Goal: Information Seeking & Learning: Learn about a topic

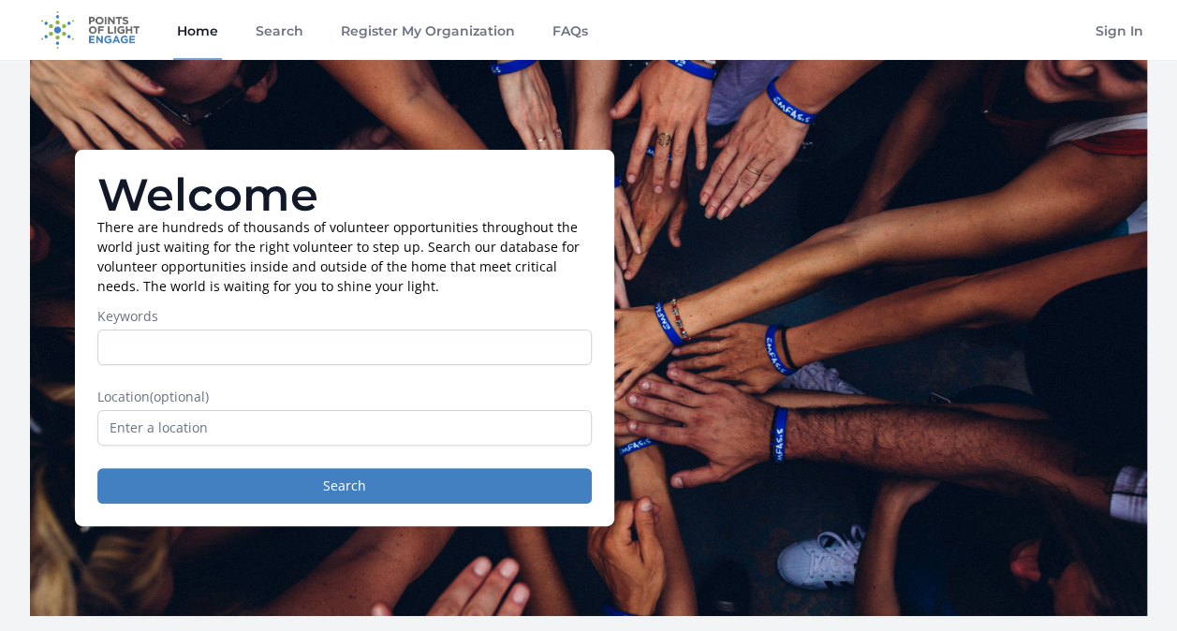
click at [464, 369] on form "Keywords Location (optional) Search" at bounding box center [344, 405] width 494 height 197
click at [447, 368] on form "Keywords Location (optional) Search" at bounding box center [344, 405] width 494 height 197
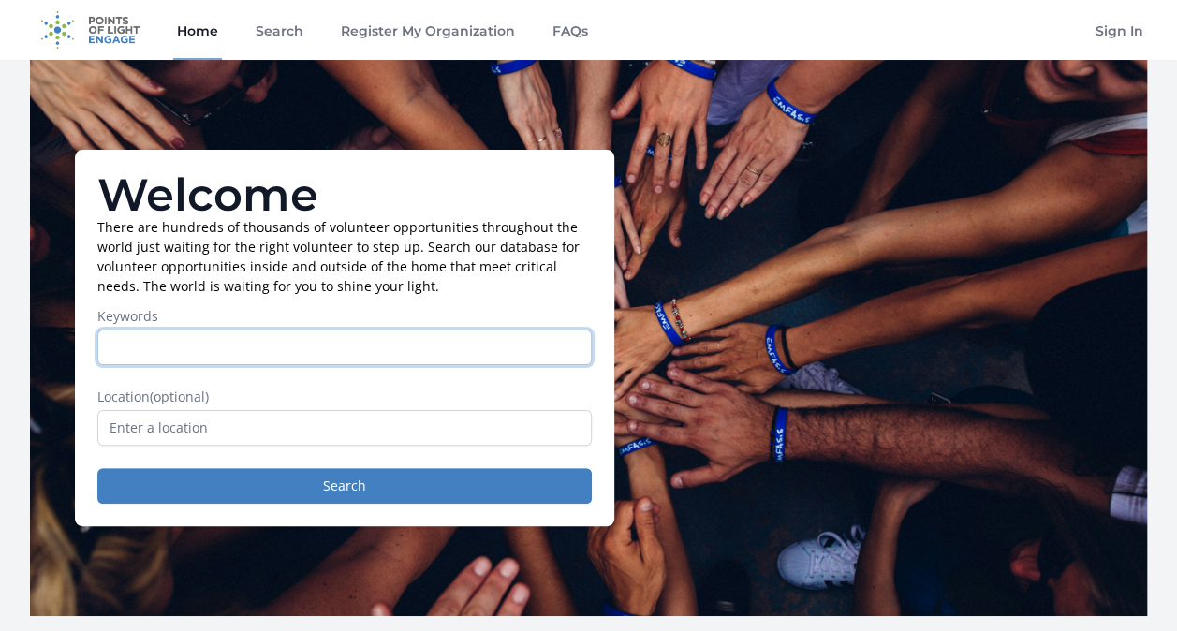
click at [430, 349] on input "Keywords" at bounding box center [344, 348] width 494 height 36
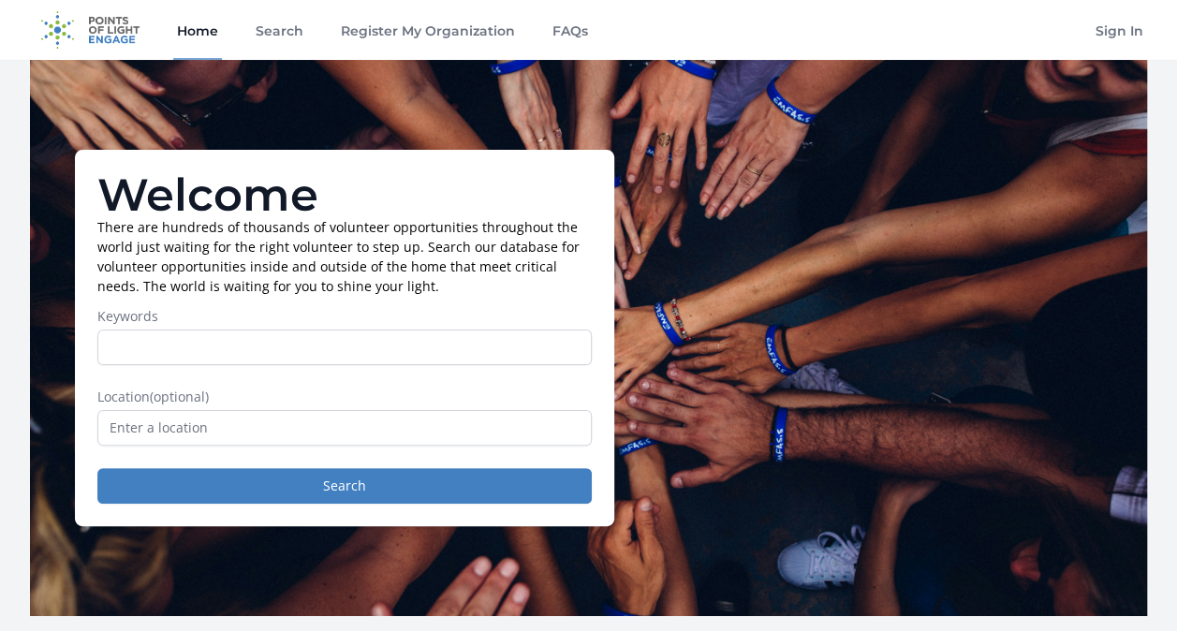
click at [506, 384] on form "Keywords Location (optional) Search" at bounding box center [344, 405] width 494 height 197
click at [430, 436] on input "text" at bounding box center [344, 428] width 494 height 36
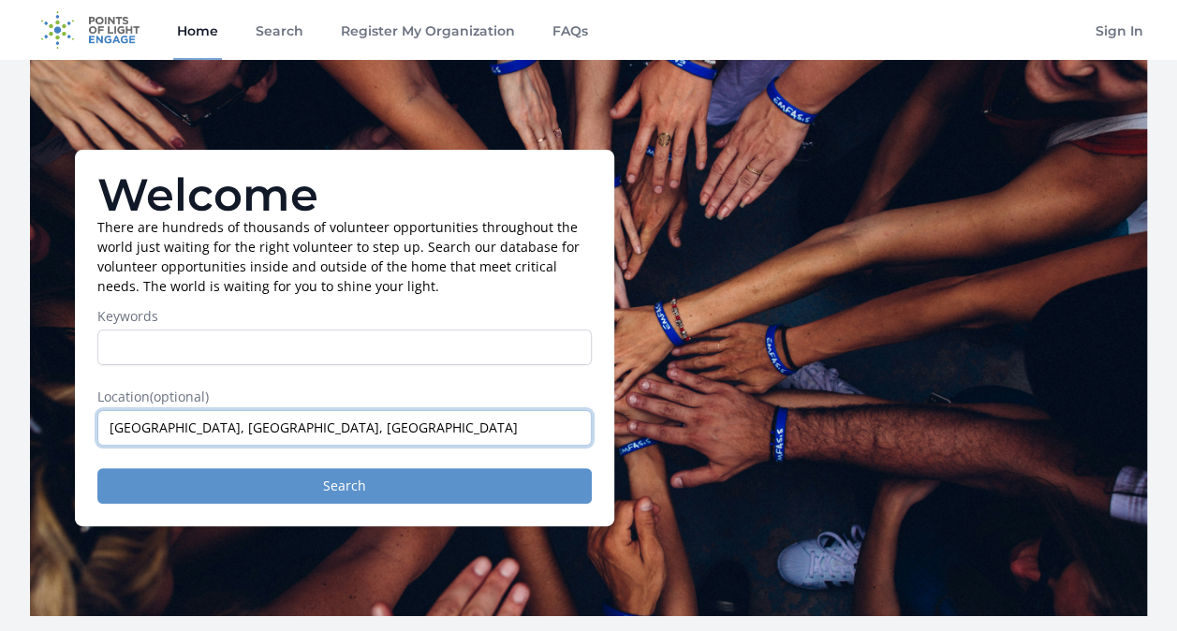
type input "State College, PA, USA"
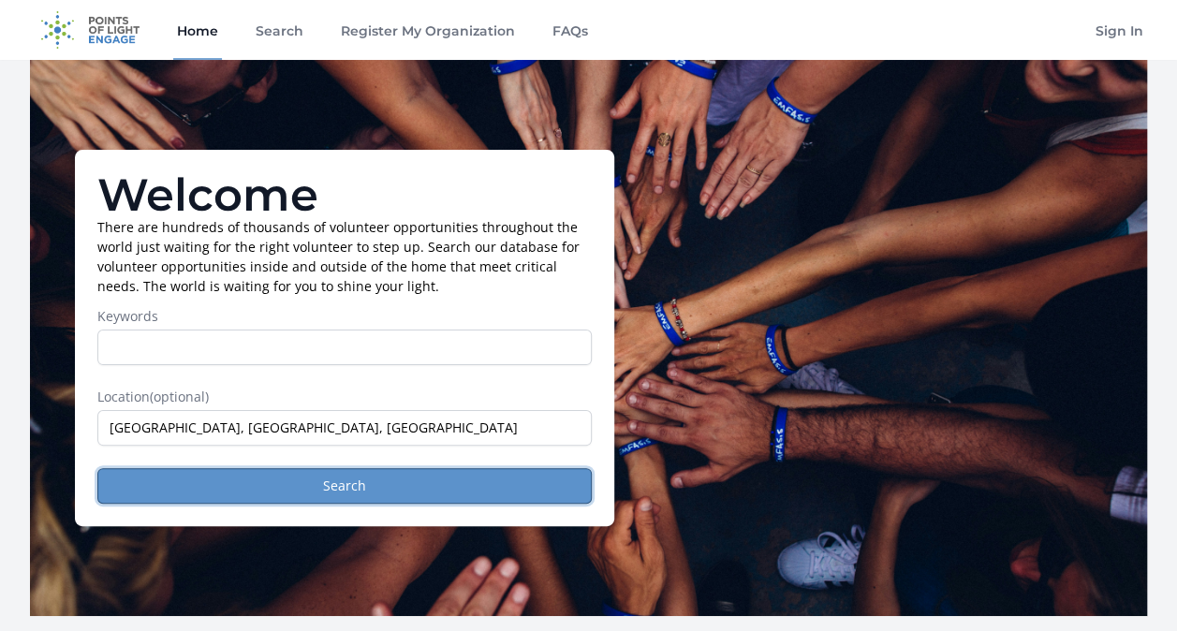
click at [423, 489] on button "Search" at bounding box center [344, 486] width 494 height 36
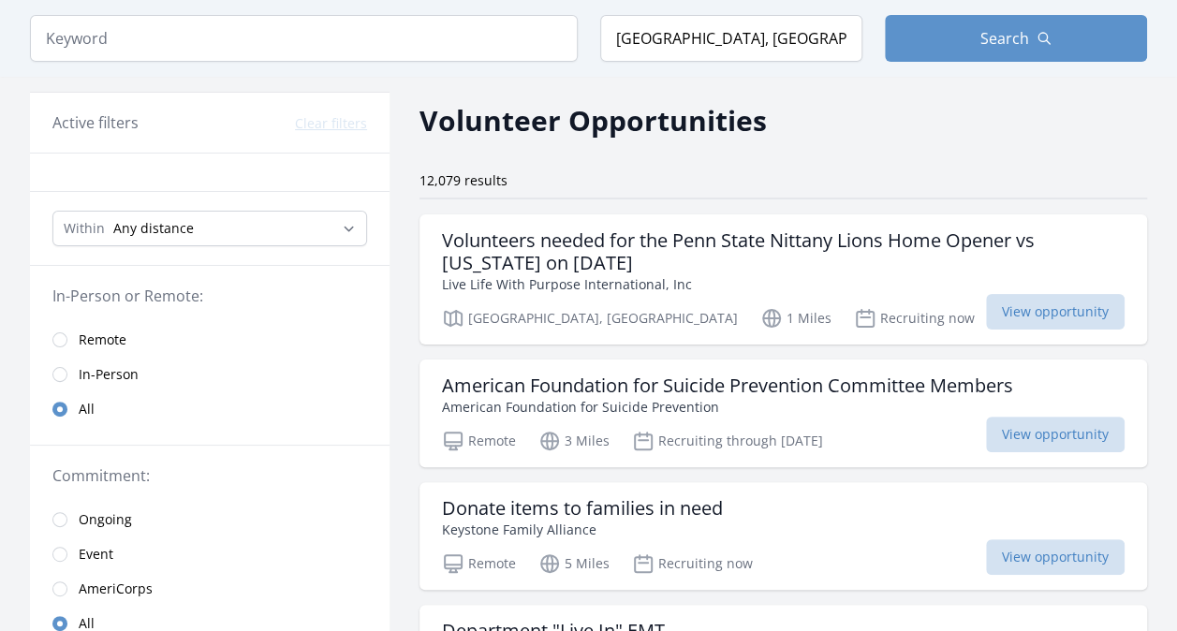
scroll to position [63, 0]
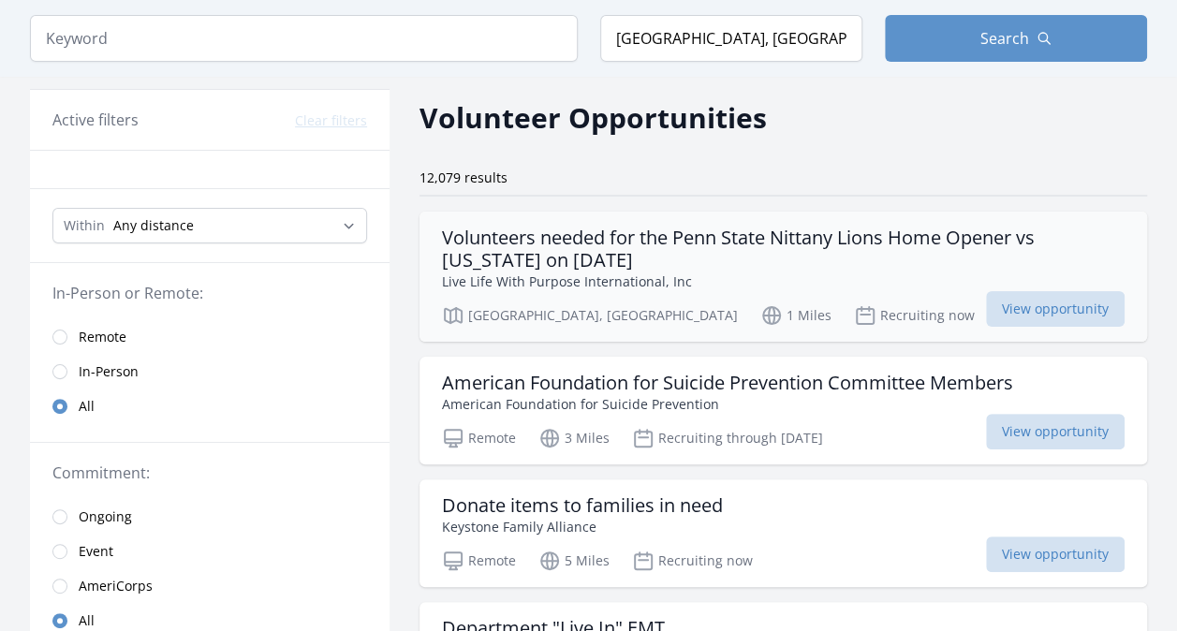
click at [845, 268] on h3 "Volunteers needed for the Penn State Nittany Lions Home Opener vs Nevada on Aug…" at bounding box center [783, 249] width 682 height 45
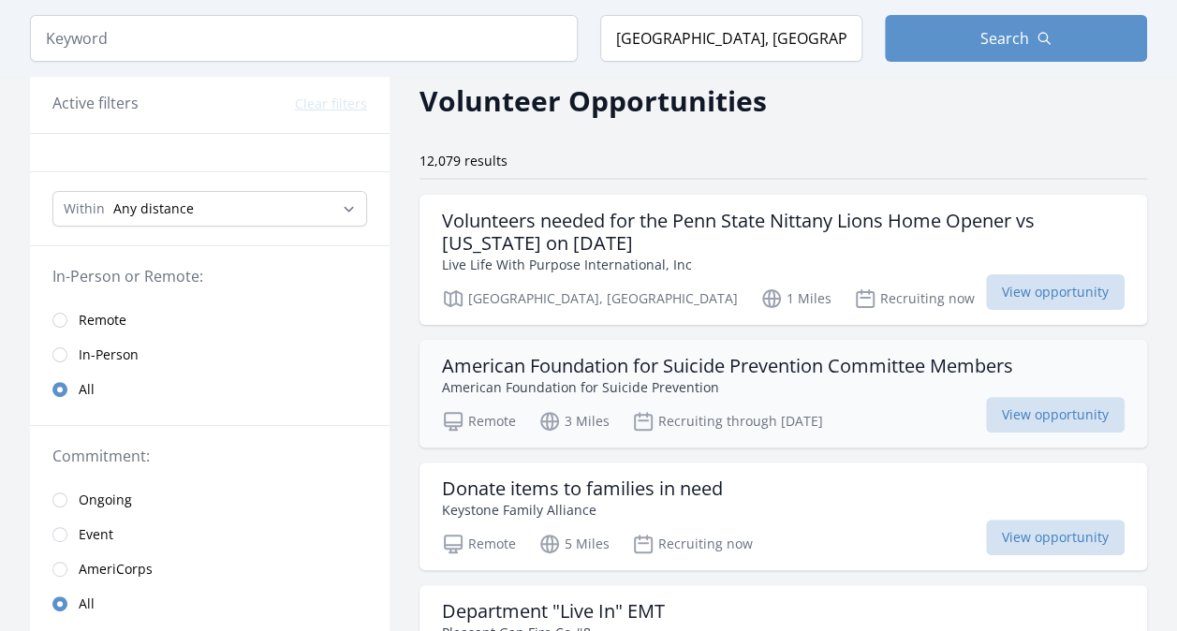
click at [890, 416] on div "Remote 3 Miles Recruiting through Aug 9th View opportunity" at bounding box center [783, 418] width 682 height 28
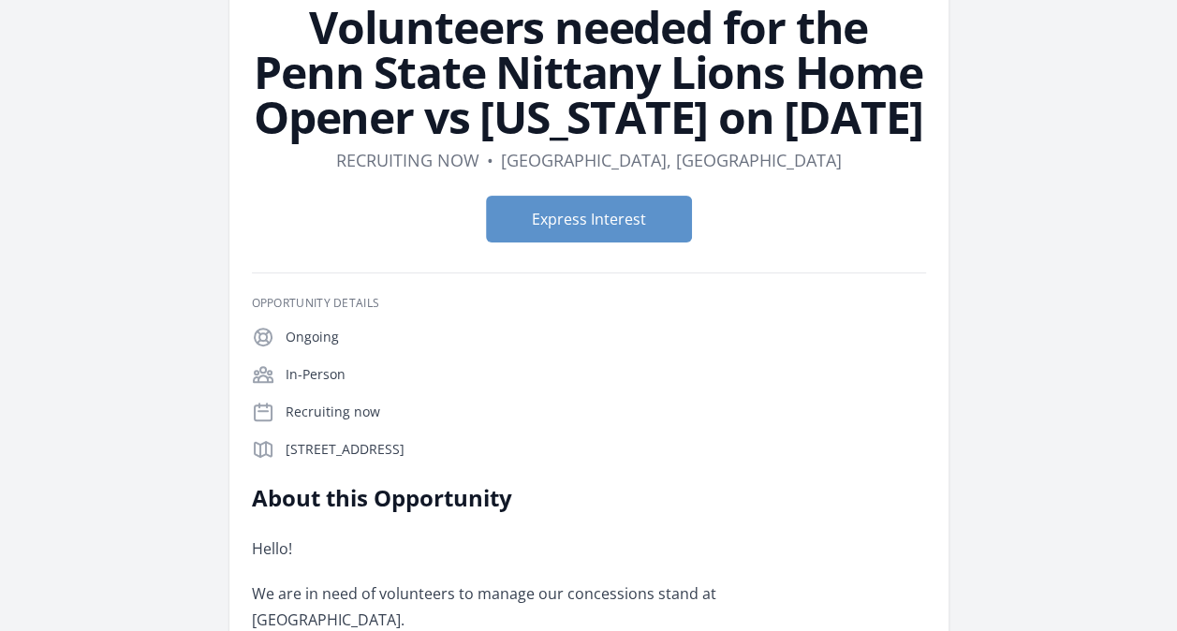
scroll to position [139, 0]
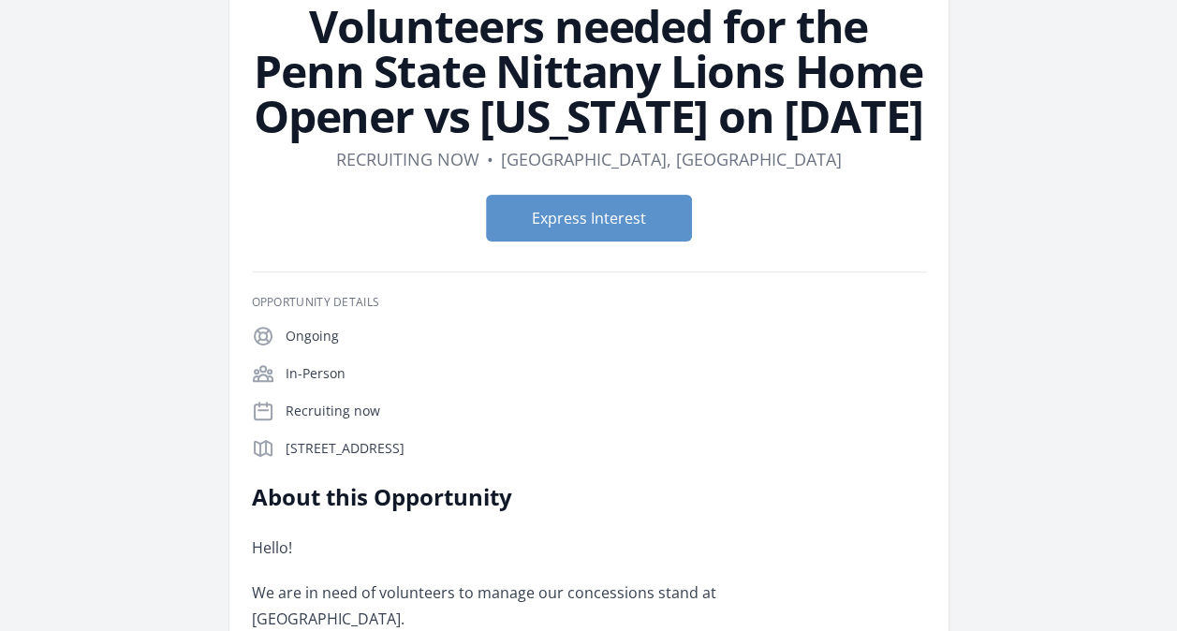
drag, startPoint x: 755, startPoint y: 309, endPoint x: 749, endPoint y: 537, distance: 228.5
click at [749, 537] on p "Hello!" at bounding box center [526, 548] width 548 height 26
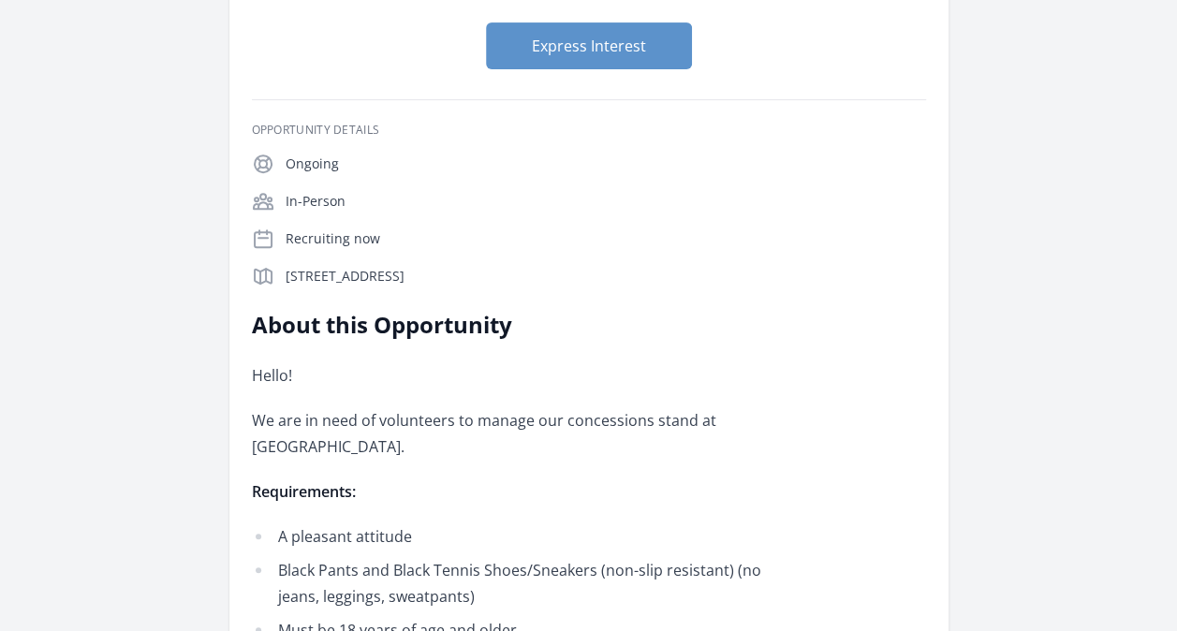
scroll to position [313, 0]
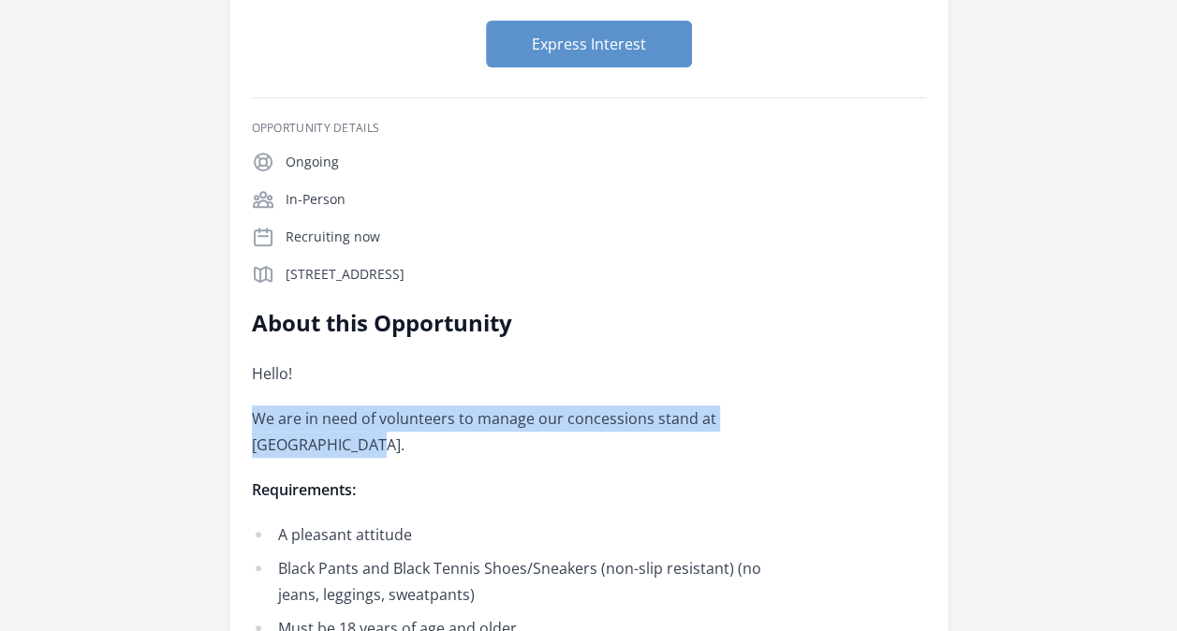
drag, startPoint x: 747, startPoint y: 374, endPoint x: 751, endPoint y: 457, distance: 83.4
click at [751, 457] on div "Hello! We are in need of volunteers to manage our concessions stand at Beaver S…" at bounding box center [526, 517] width 548 height 315
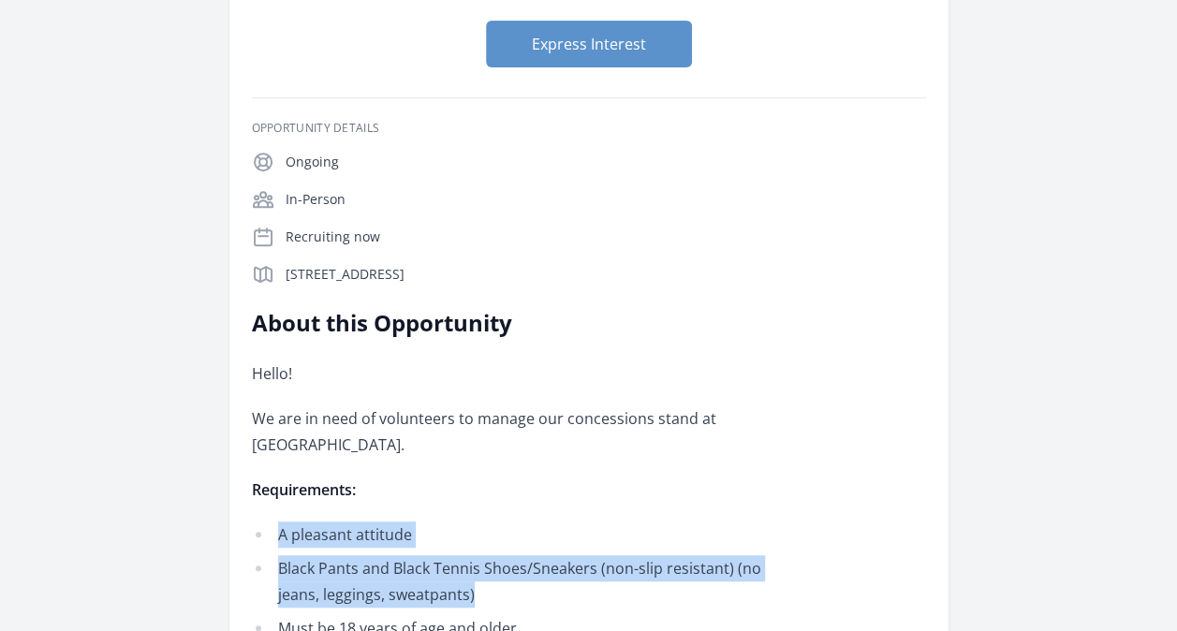
drag, startPoint x: 751, startPoint y: 457, endPoint x: 790, endPoint y: 603, distance: 151.2
click at [790, 603] on div "Hello! We are in need of volunteers to manage our concessions stand at Beaver S…" at bounding box center [526, 517] width 548 height 315
click at [790, 603] on li "Black Pants and Black Tennis Shoes/Sneakers (non-slip resistant) (no jeans, leg…" at bounding box center [526, 581] width 548 height 52
drag, startPoint x: 790, startPoint y: 603, endPoint x: 785, endPoint y: 481, distance: 121.8
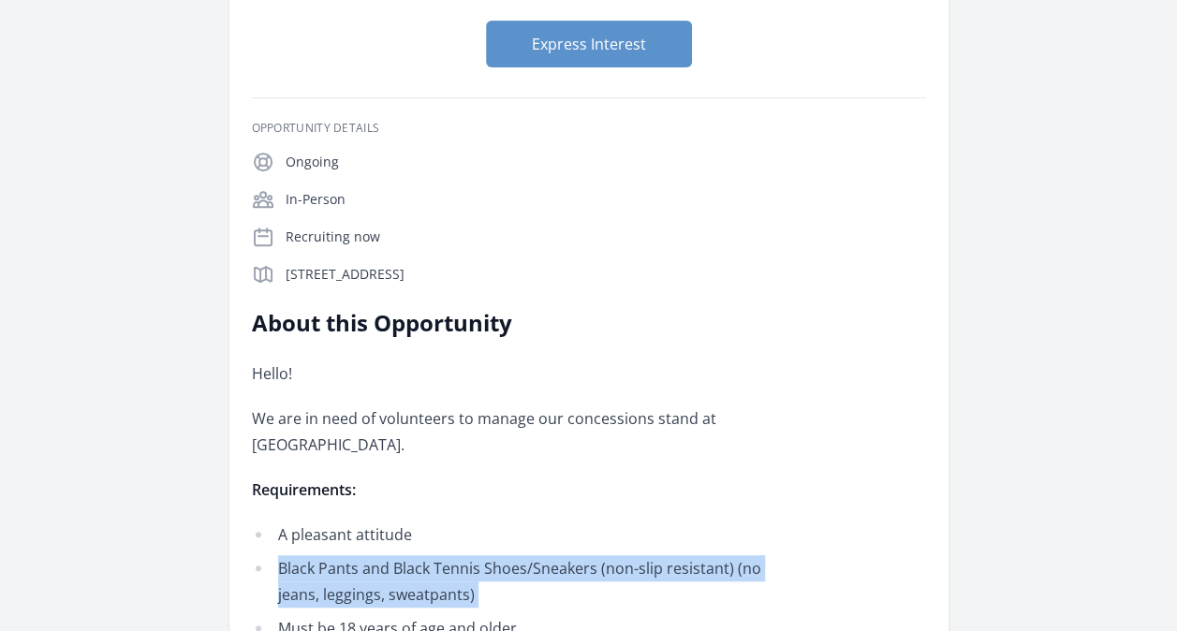
click at [785, 481] on div "Hello! We are in need of volunteers to manage our concessions stand at Beaver S…" at bounding box center [526, 517] width 548 height 315
click at [785, 481] on p "Requirements:" at bounding box center [526, 489] width 548 height 26
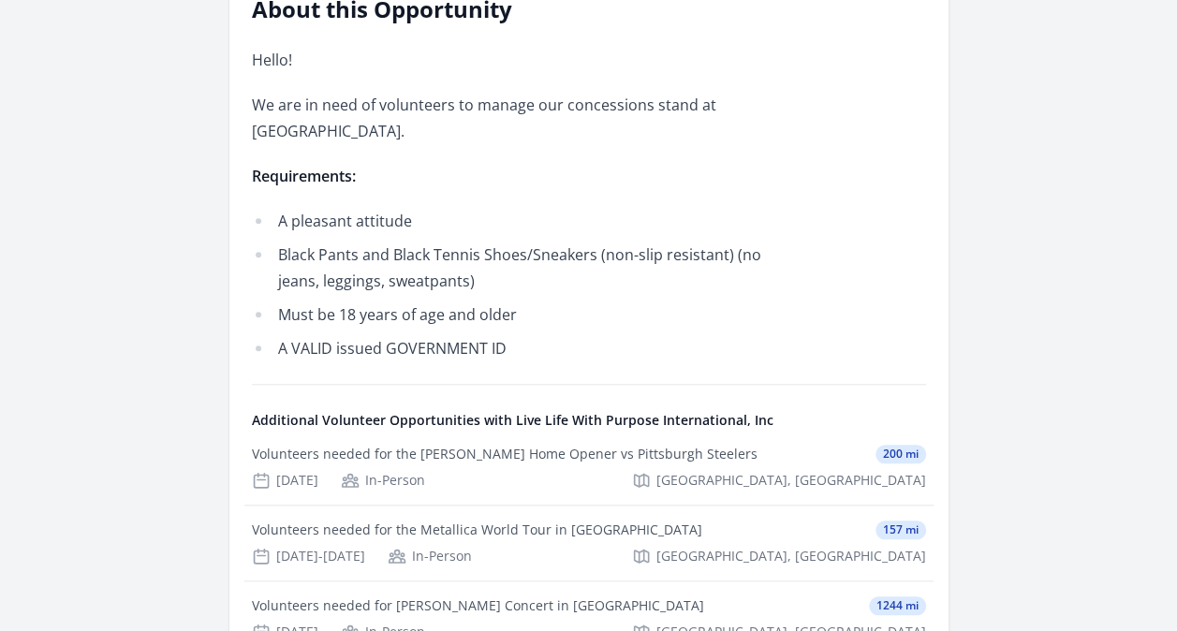
scroll to position [627, 0]
drag, startPoint x: 850, startPoint y: 371, endPoint x: 1016, endPoint y: 485, distance: 201.2
click at [1016, 485] on div "Organization Live Life With Purpose International, Inc Volunteers needed for th…" at bounding box center [588, 188] width 1117 height 1510
click at [977, 452] on div "Organization Live Life With Purpose International, Inc Volunteers needed for th…" at bounding box center [588, 188] width 1117 height 1510
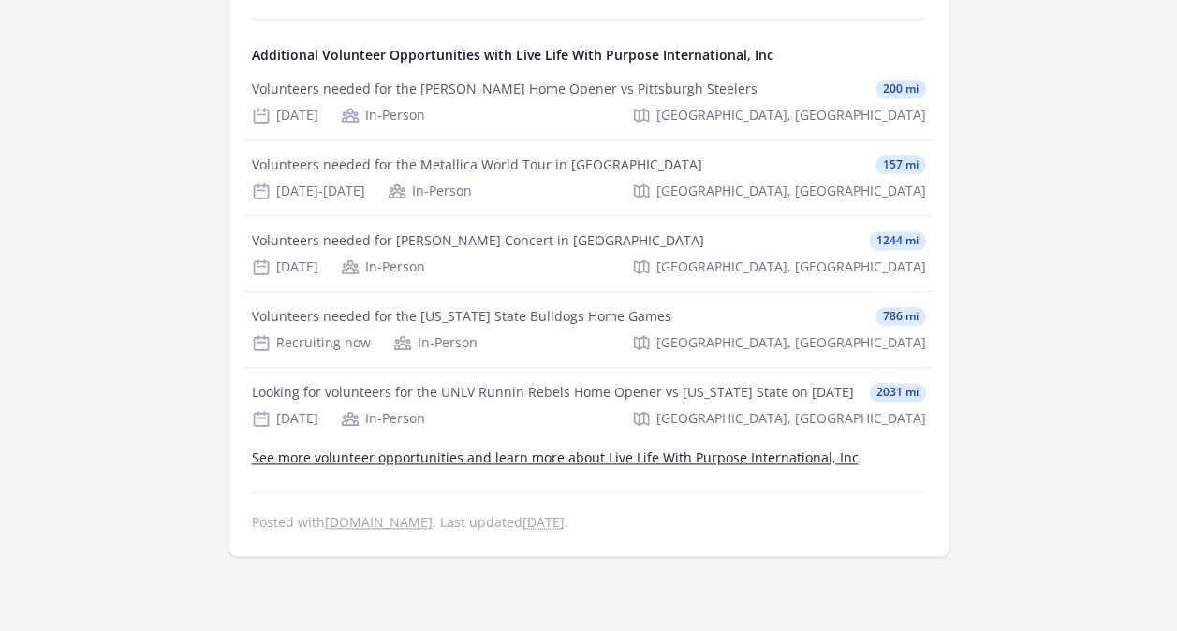
scroll to position [992, 0]
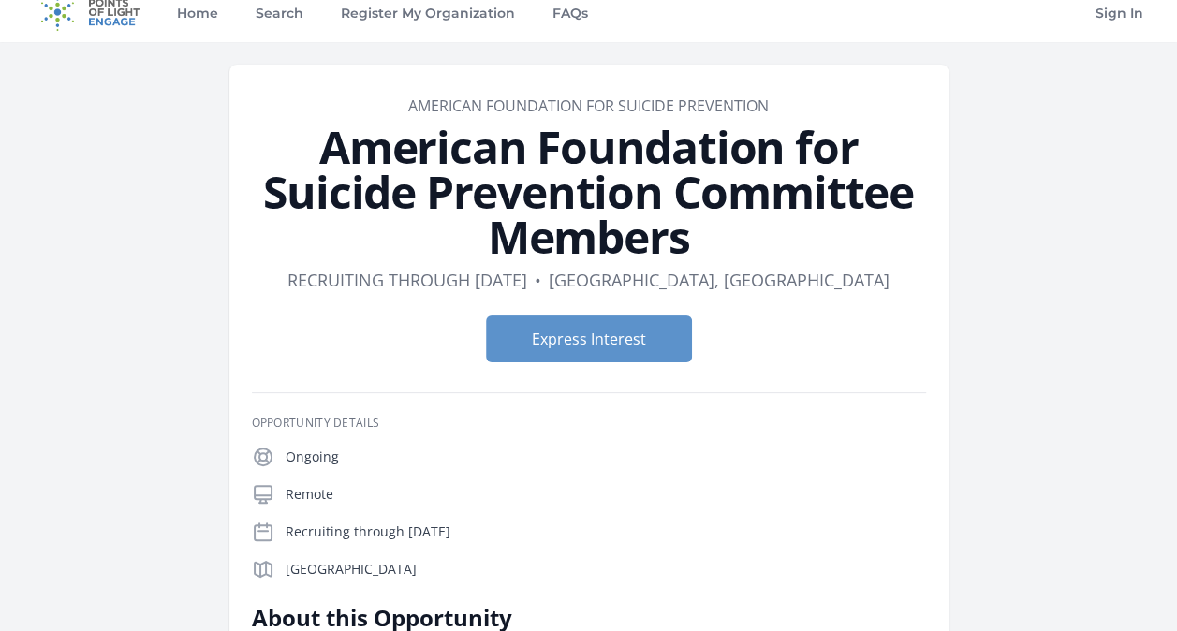
scroll to position [23, 0]
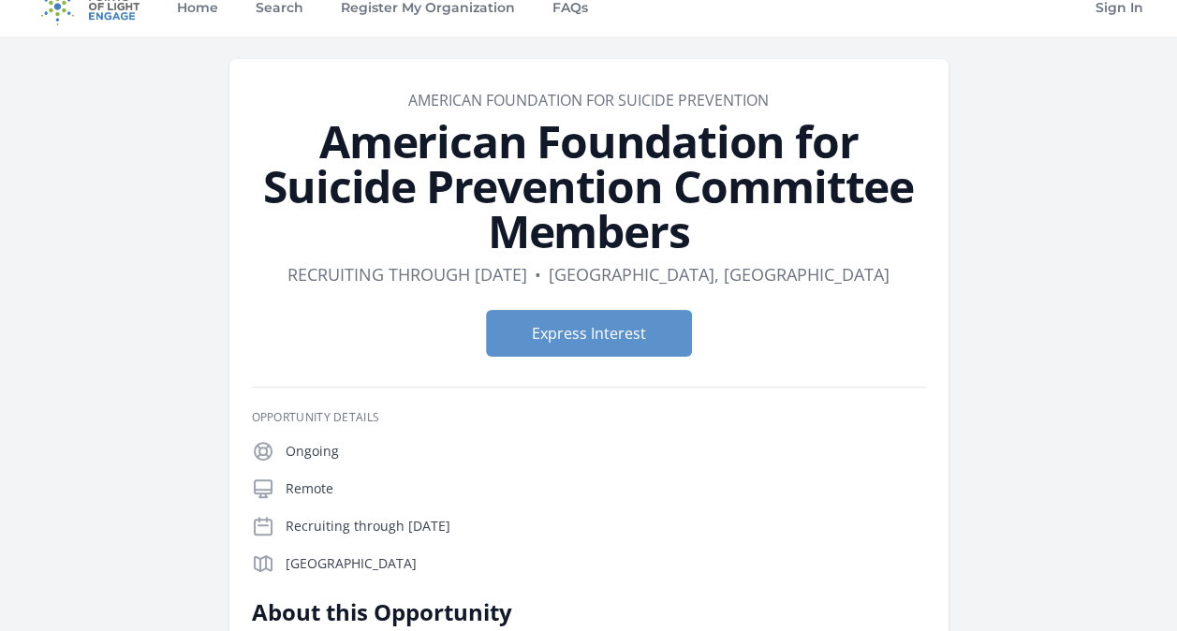
drag, startPoint x: 706, startPoint y: 416, endPoint x: 706, endPoint y: 81, distance: 335.1
click at [690, 517] on p "Recruiting through Aug 9th" at bounding box center [606, 526] width 640 height 19
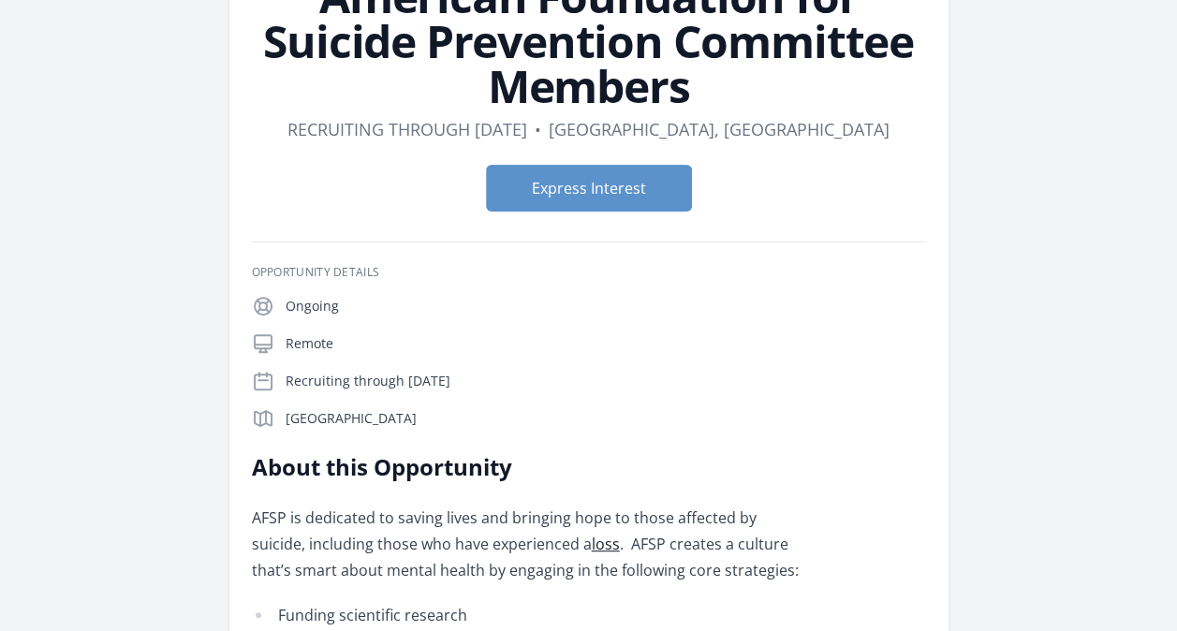
scroll to position [170, 0]
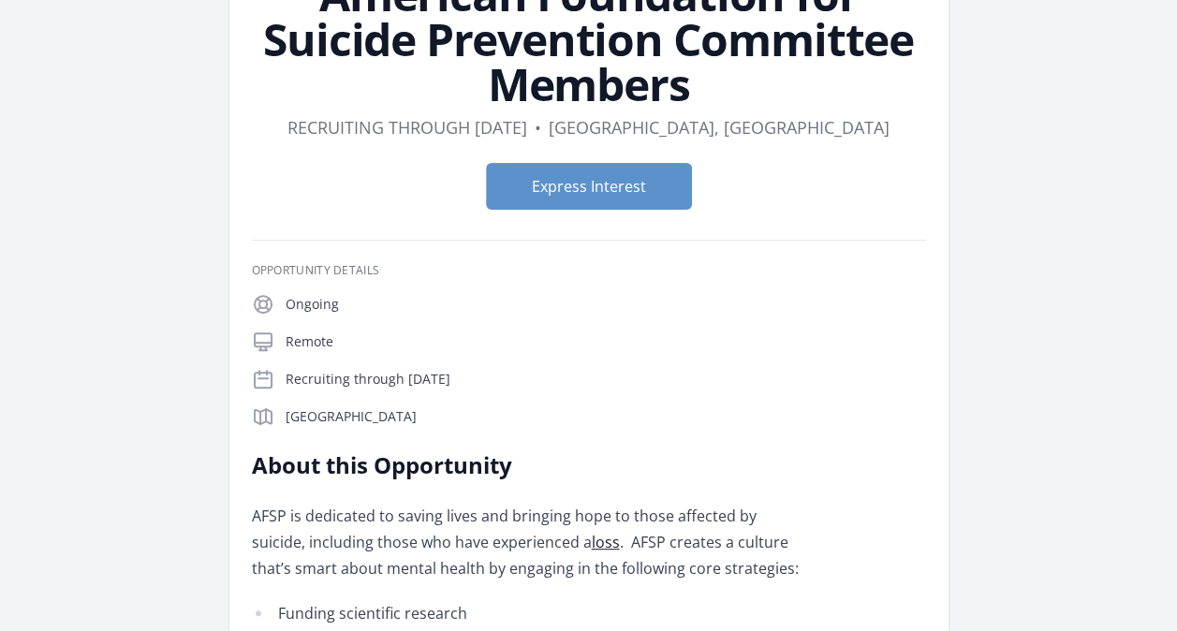
drag, startPoint x: 618, startPoint y: 290, endPoint x: 654, endPoint y: 421, distance: 136.1
click at [654, 421] on div "Opportunity Details Ongoing Remote Recruiting through Aug 9th State College, PA…" at bounding box center [589, 345] width 674 height 165
click at [654, 421] on p "State College, PA 16803" at bounding box center [606, 416] width 640 height 19
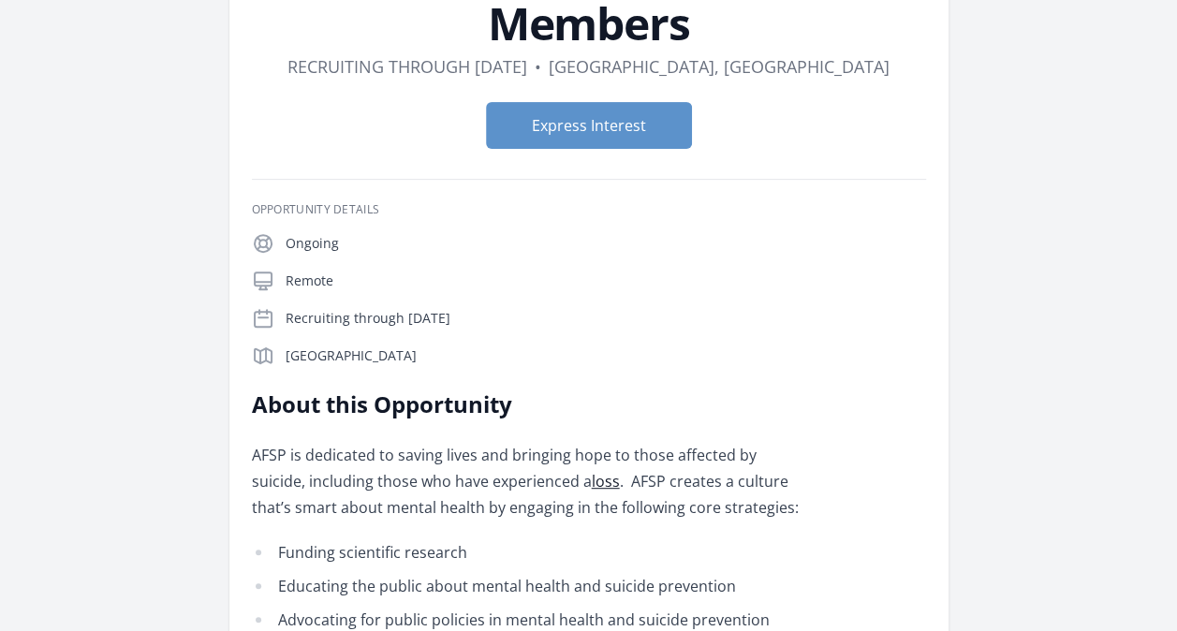
scroll to position [0, 0]
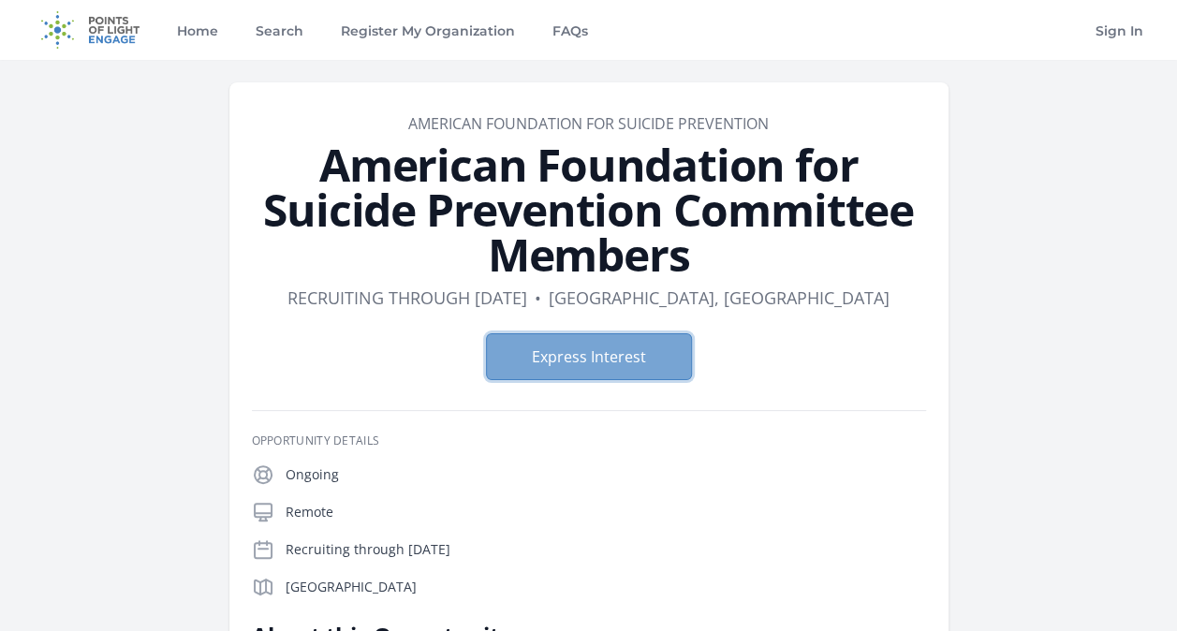
click at [595, 366] on button "Express Interest" at bounding box center [589, 356] width 206 height 47
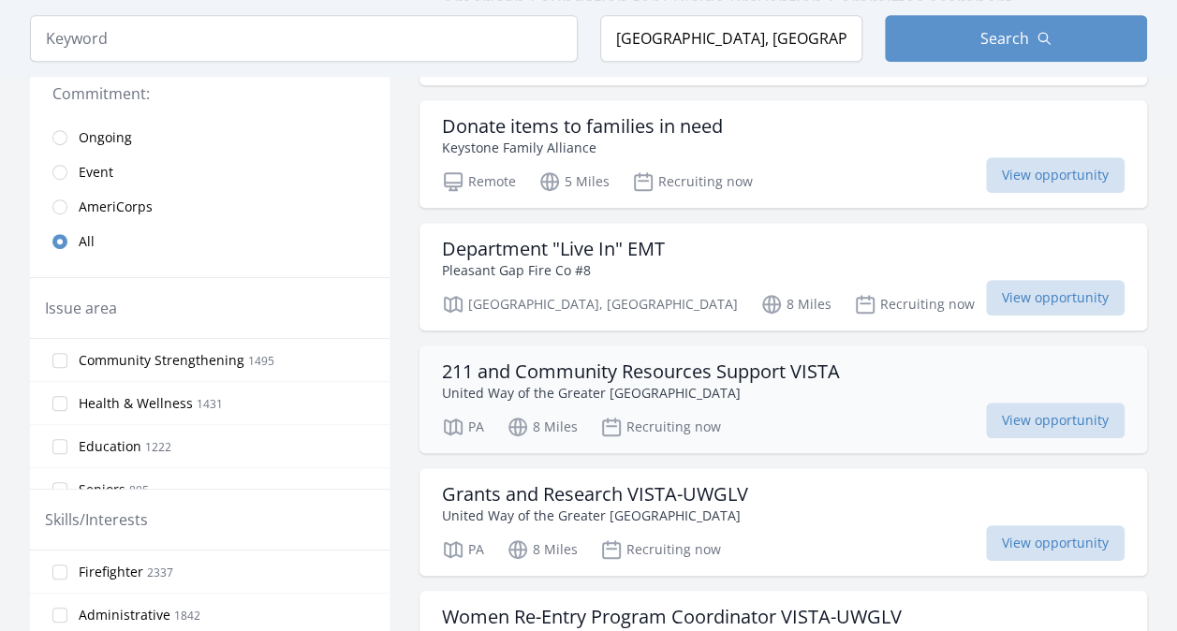
scroll to position [443, 0]
drag, startPoint x: 614, startPoint y: 461, endPoint x: 593, endPoint y: 459, distance: 21.6
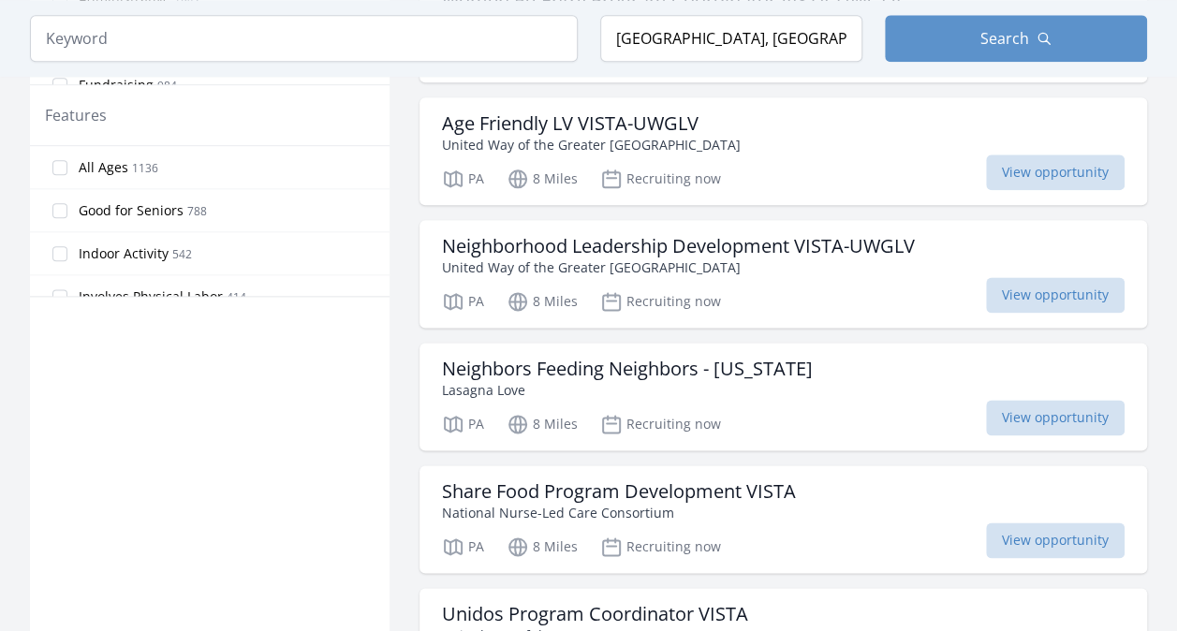
scroll to position [1062, 0]
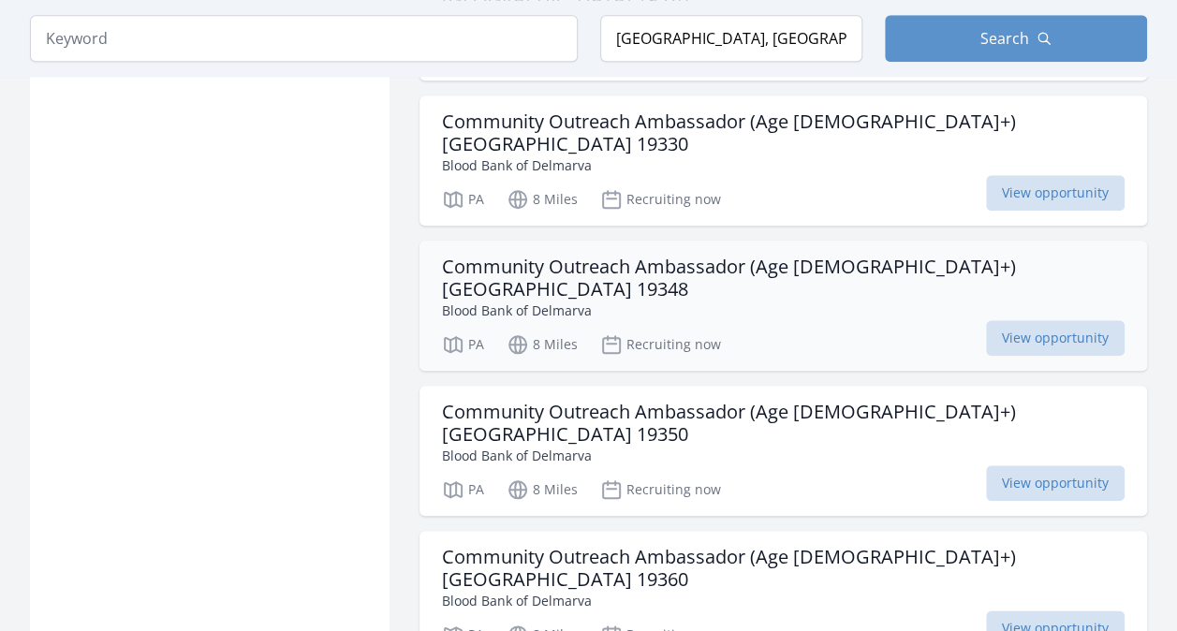
scroll to position [4241, 0]
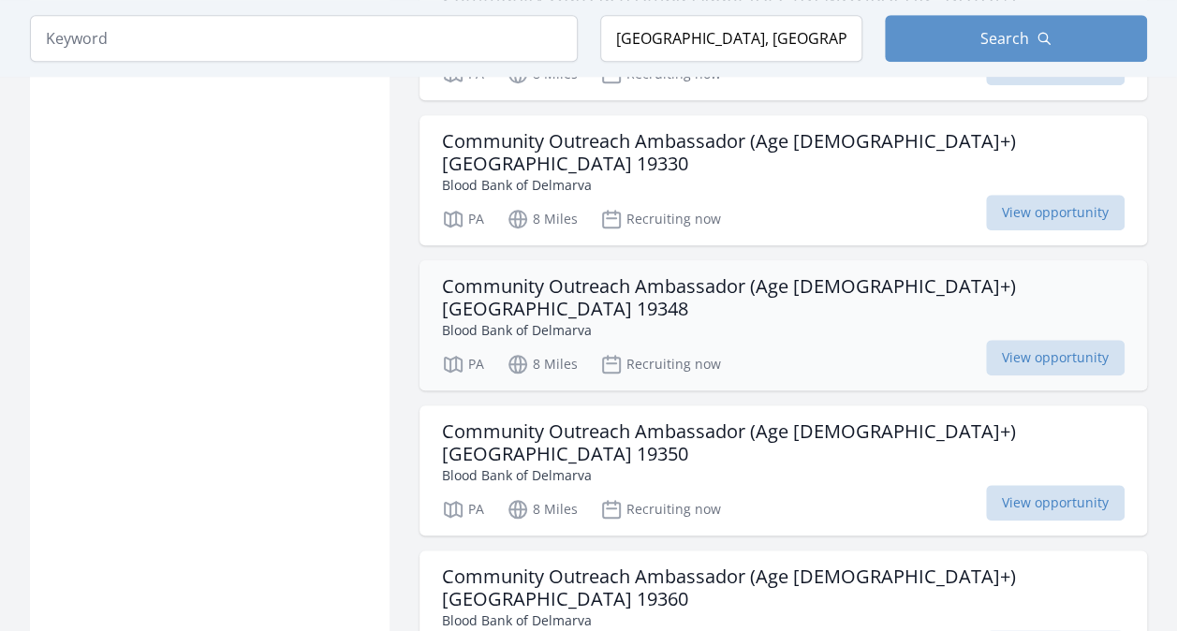
click at [584, 610] on p "Blood Bank of Delmarva" at bounding box center [783, 620] width 682 height 20
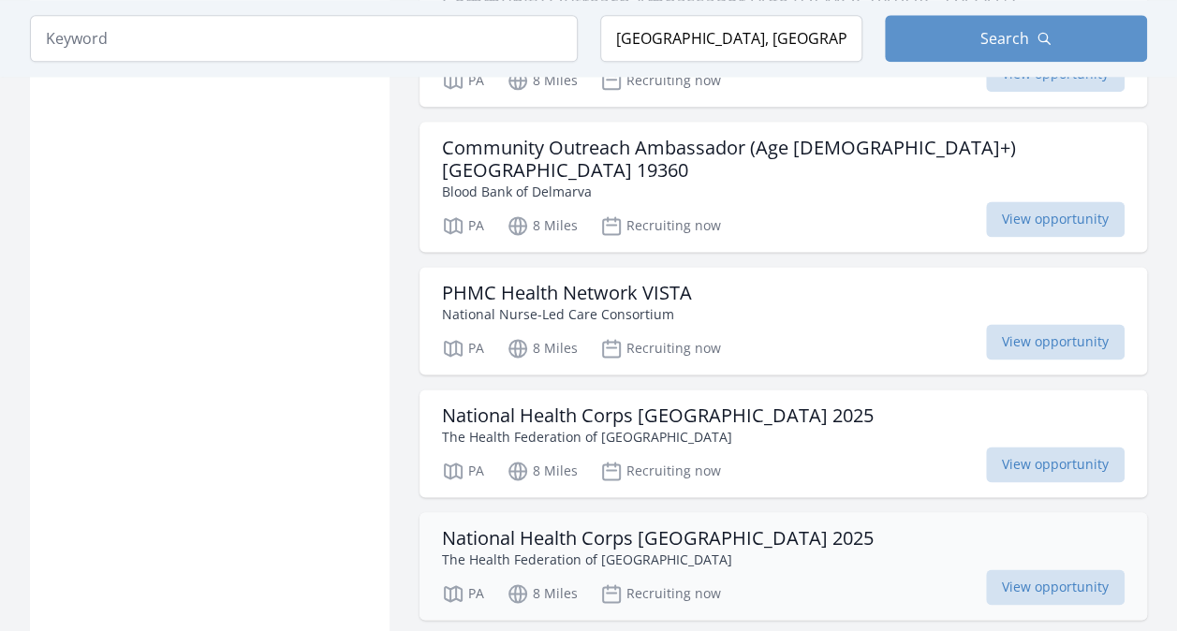
click at [829, 527] on div "National Health Corps Pittsburgh 2025 The Health Federation of Philadelphia" at bounding box center [783, 548] width 682 height 42
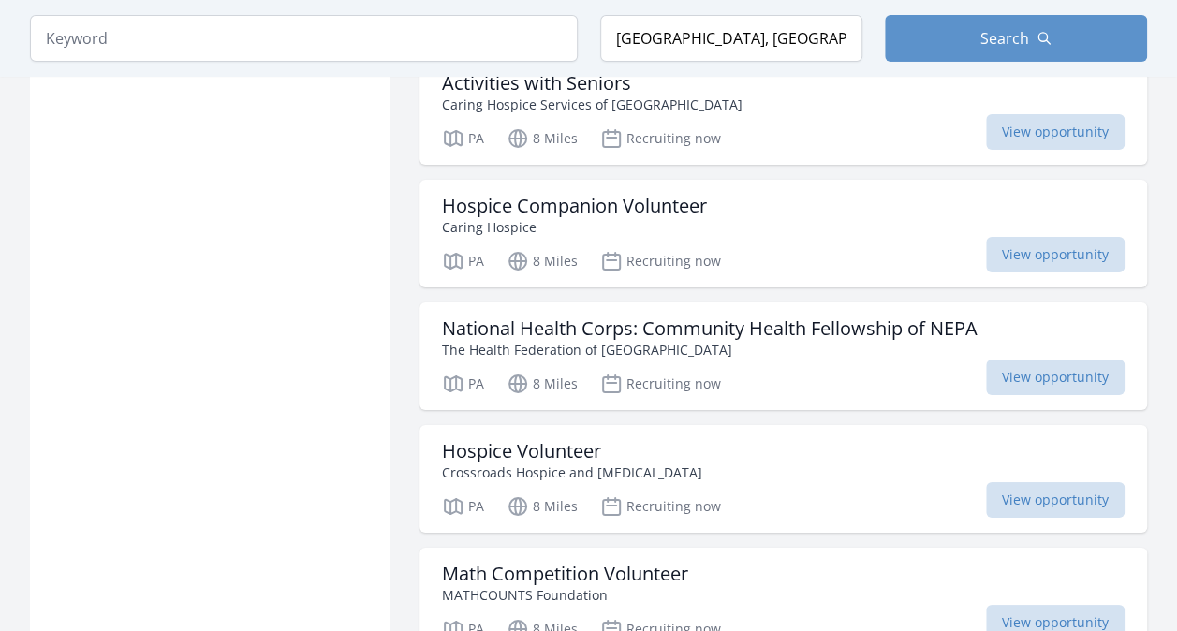
scroll to position [6810, 0]
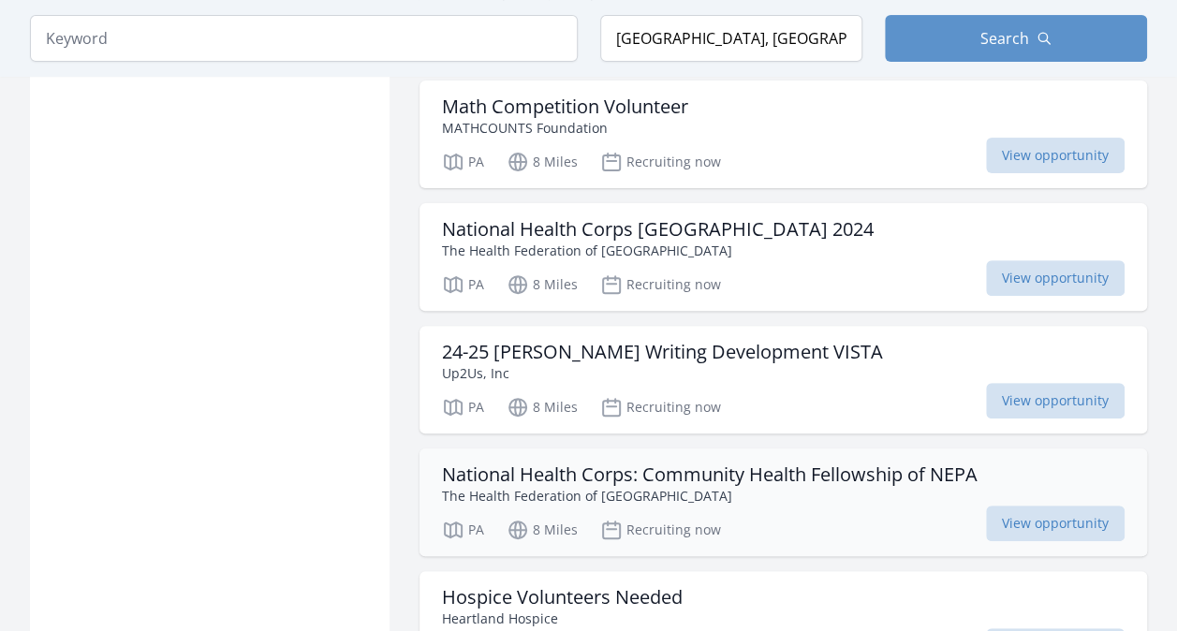
scroll to position [7285, 0]
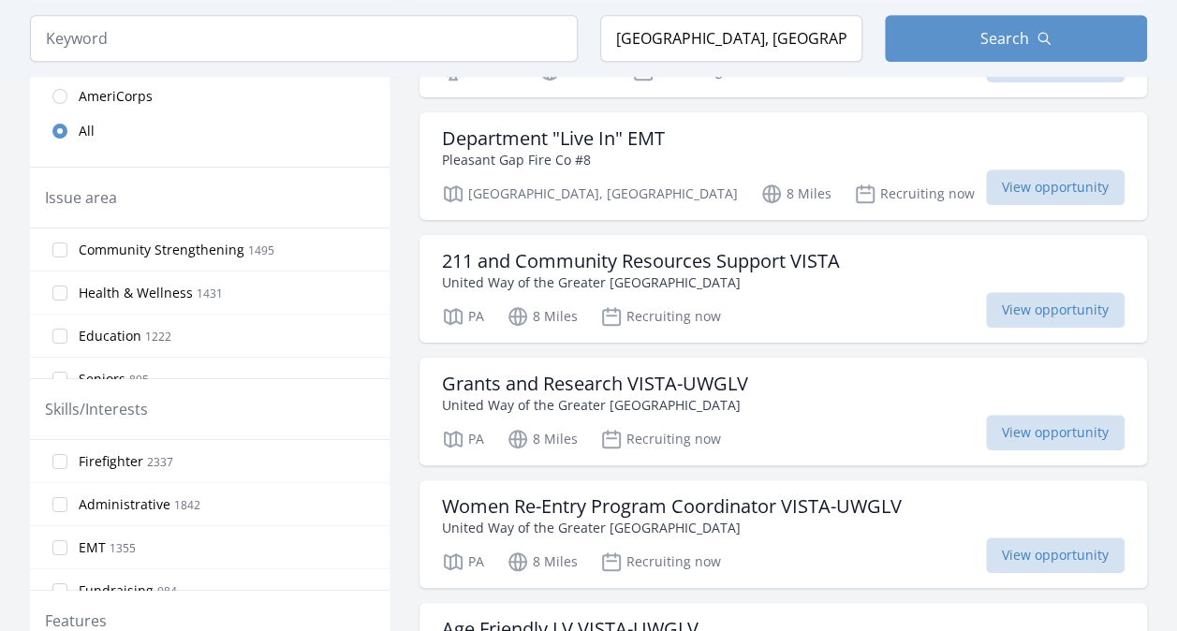
scroll to position [676, 0]
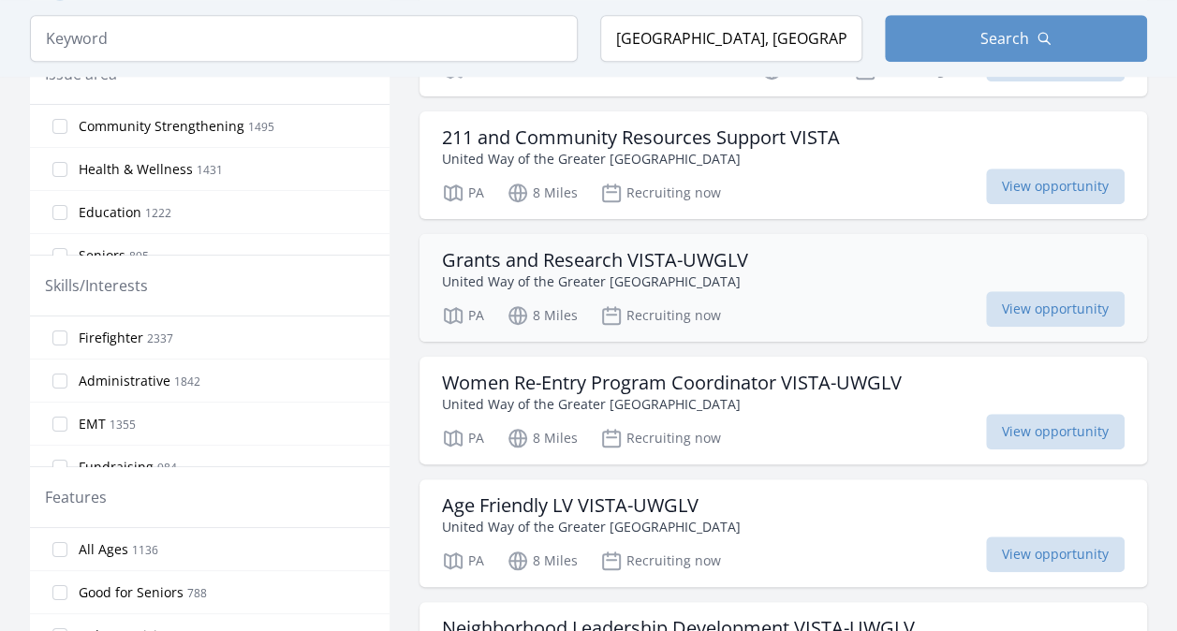
click at [515, 322] on div "Grants and Research VISTA-UWGLV United Way of the Greater Lehigh Valley PA 8 Mi…" at bounding box center [782, 288] width 727 height 108
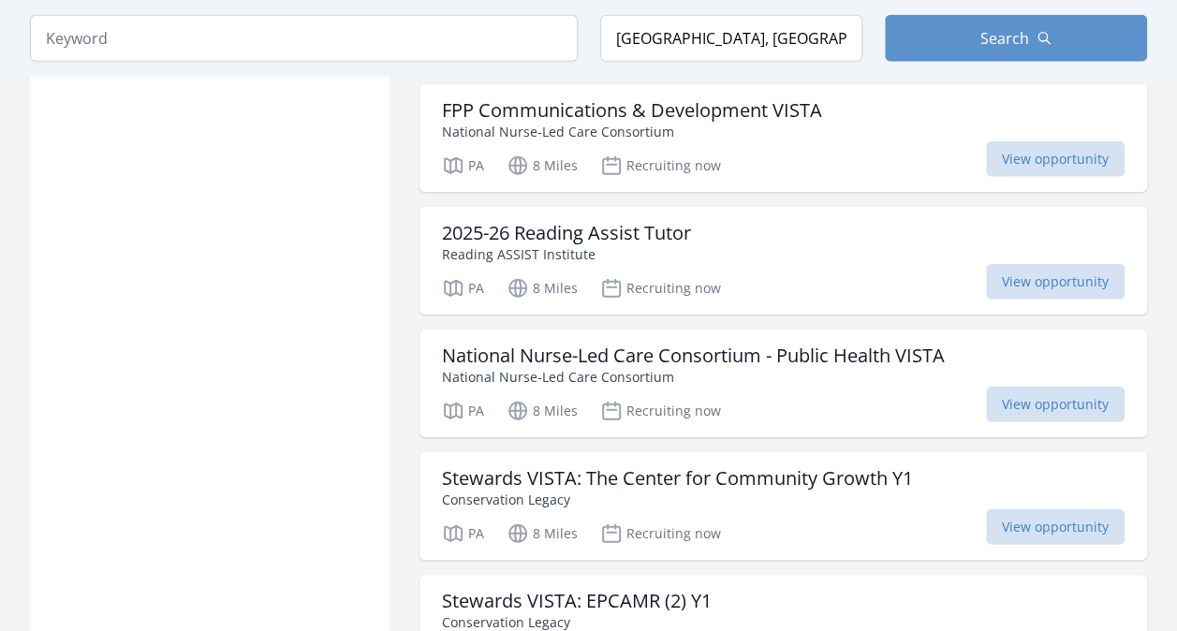
scroll to position [2441, 0]
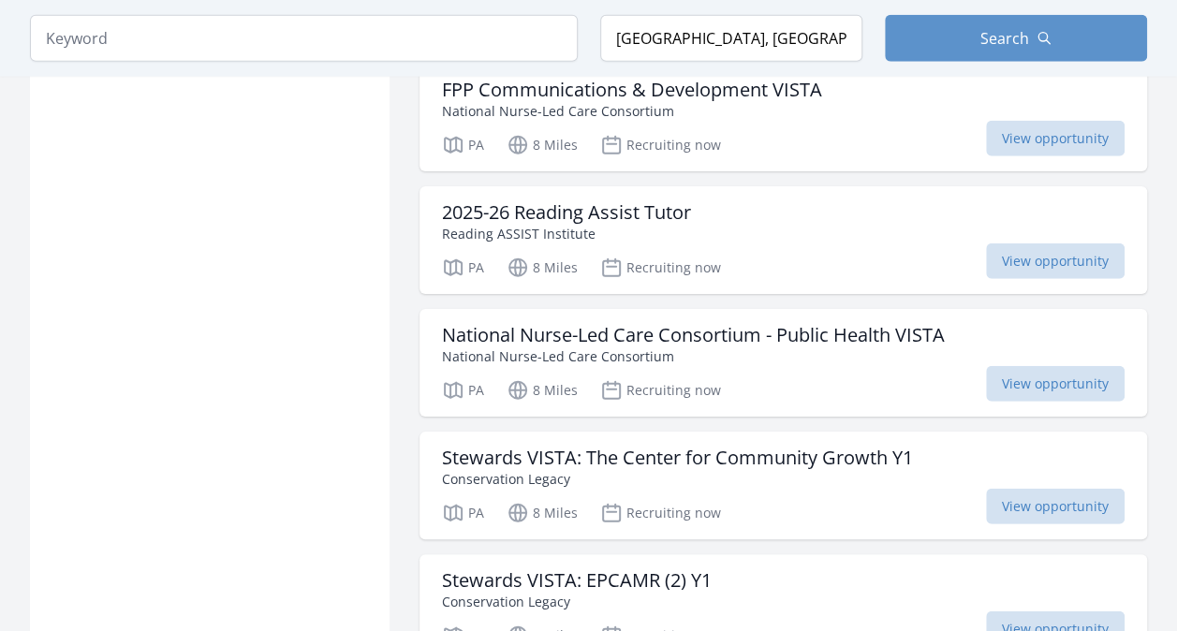
click at [515, 324] on h3 "National Nurse-Led Care Consortium - Public Health VISTA" at bounding box center [693, 335] width 503 height 22
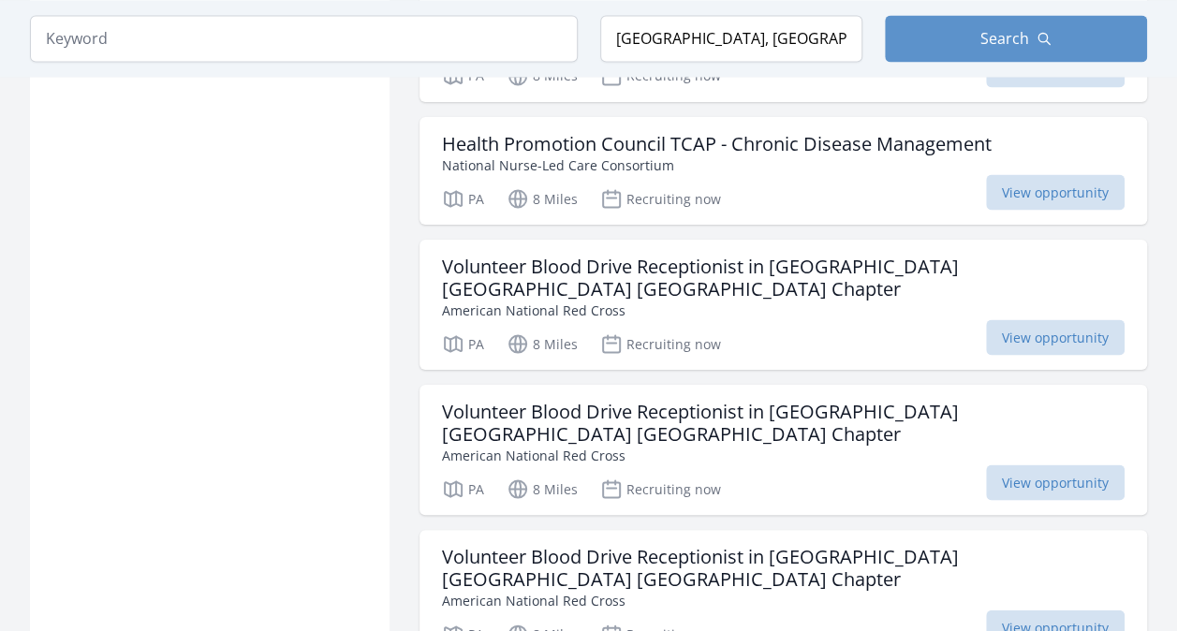
scroll to position [5188, 0]
click at [622, 544] on h3 "Volunteer Blood Drive Receptionist in Mifflin County PA American Red Cross Cent…" at bounding box center [783, 566] width 682 height 45
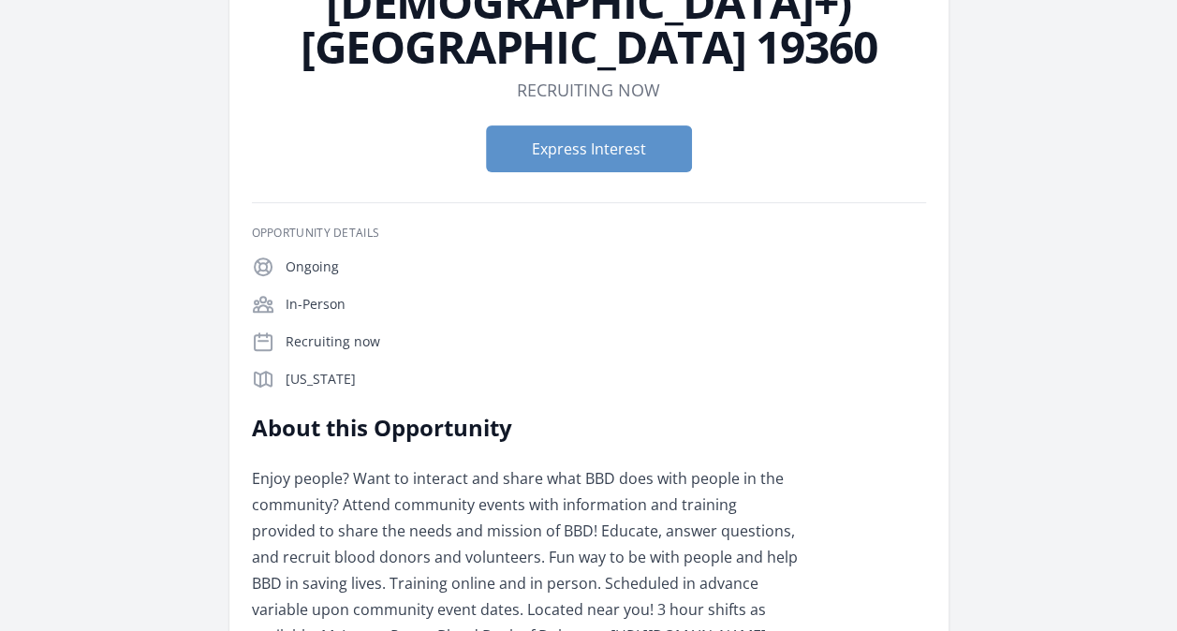
scroll to position [278, 0]
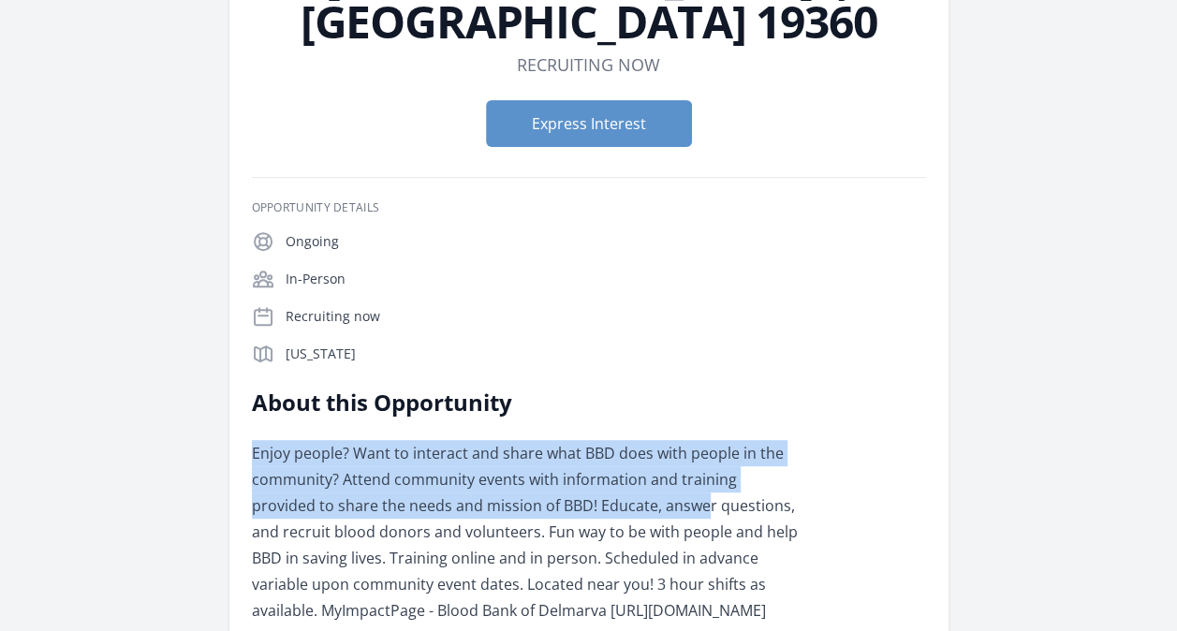
drag, startPoint x: 550, startPoint y: 337, endPoint x: 637, endPoint y: 471, distance: 159.2
click at [637, 471] on p "Enjoy people? Want to interact and share what BBD does with people in the commu…" at bounding box center [526, 531] width 548 height 183
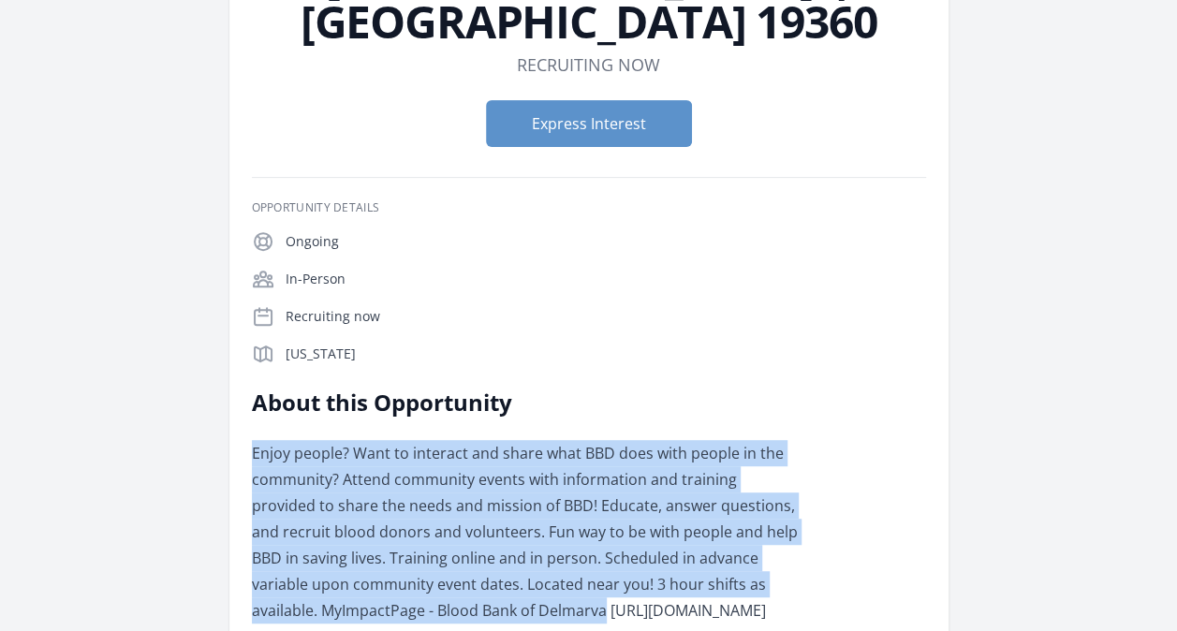
drag, startPoint x: 691, startPoint y: 571, endPoint x: 628, endPoint y: 349, distance: 230.6
click at [628, 388] on div "About this Opportunity Enjoy people? Want to interact and share what BBD does w…" at bounding box center [526, 506] width 548 height 236
click at [628, 388] on h2 "About this Opportunity" at bounding box center [526, 403] width 548 height 30
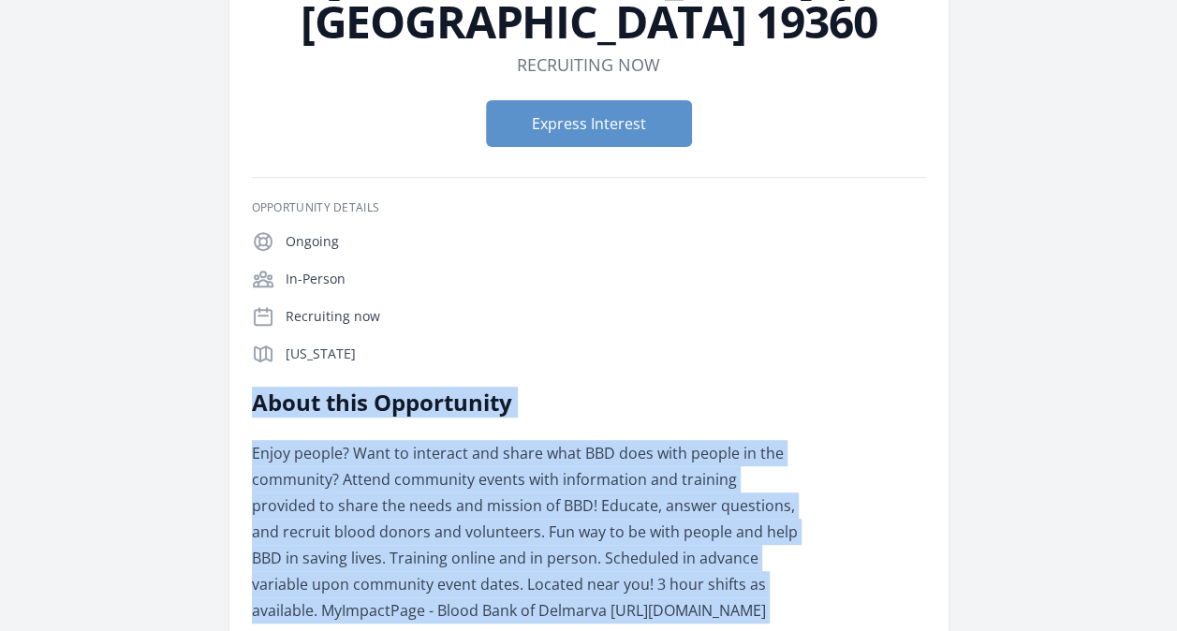
drag, startPoint x: 628, startPoint y: 349, endPoint x: 737, endPoint y: 584, distance: 258.9
click at [737, 584] on div "About this Opportunity Enjoy people? Want to interact and share what BBD does w…" at bounding box center [526, 506] width 548 height 236
click at [737, 584] on p "Enjoy people? Want to interact and share what BBD does with people in the commu…" at bounding box center [526, 531] width 548 height 183
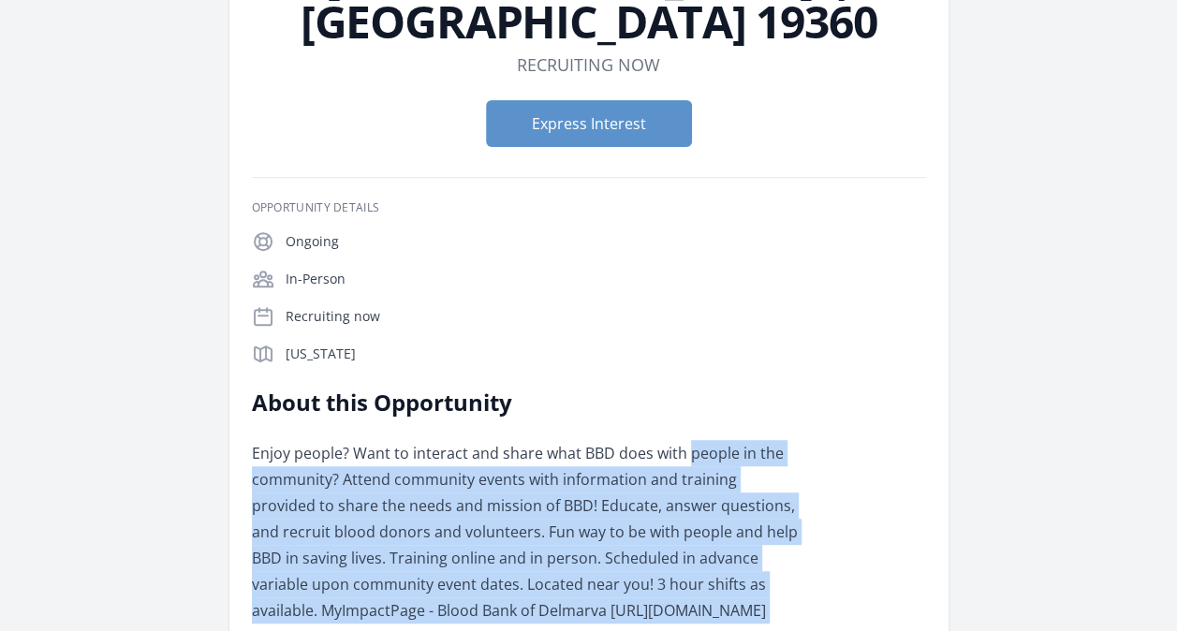
drag, startPoint x: 737, startPoint y: 584, endPoint x: 683, endPoint y: 377, distance: 213.7
click at [683, 388] on div "About this Opportunity Enjoy people? Want to interact and share what BBD does w…" at bounding box center [526, 506] width 548 height 236
drag, startPoint x: 665, startPoint y: 342, endPoint x: 816, endPoint y: 679, distance: 369.6
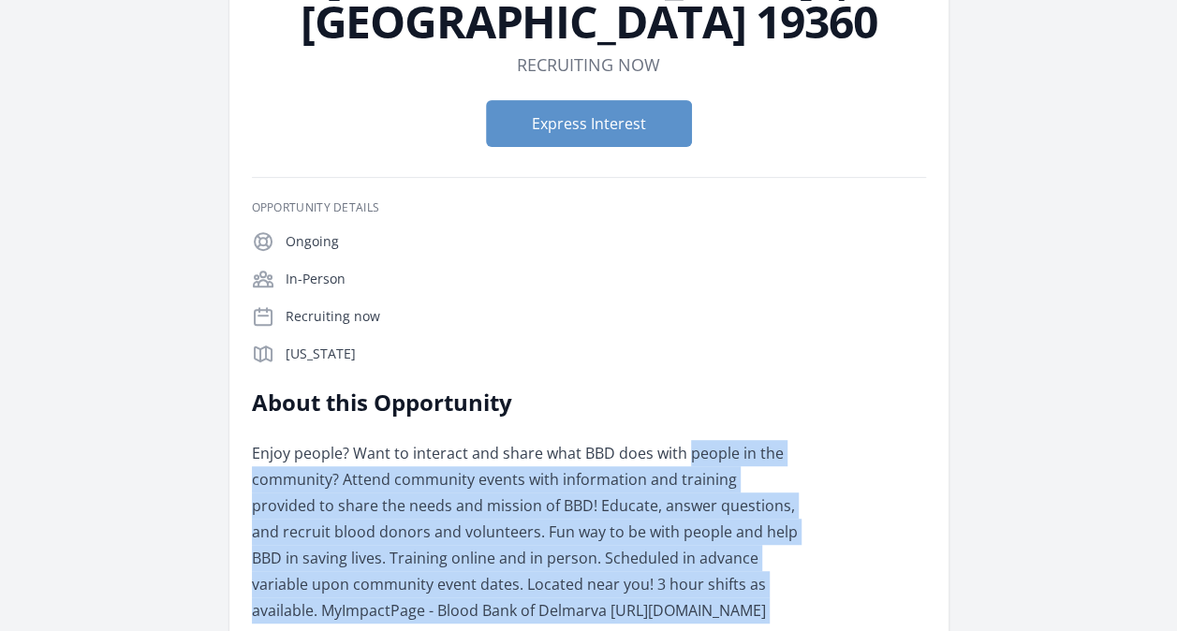
scroll to position [462, 0]
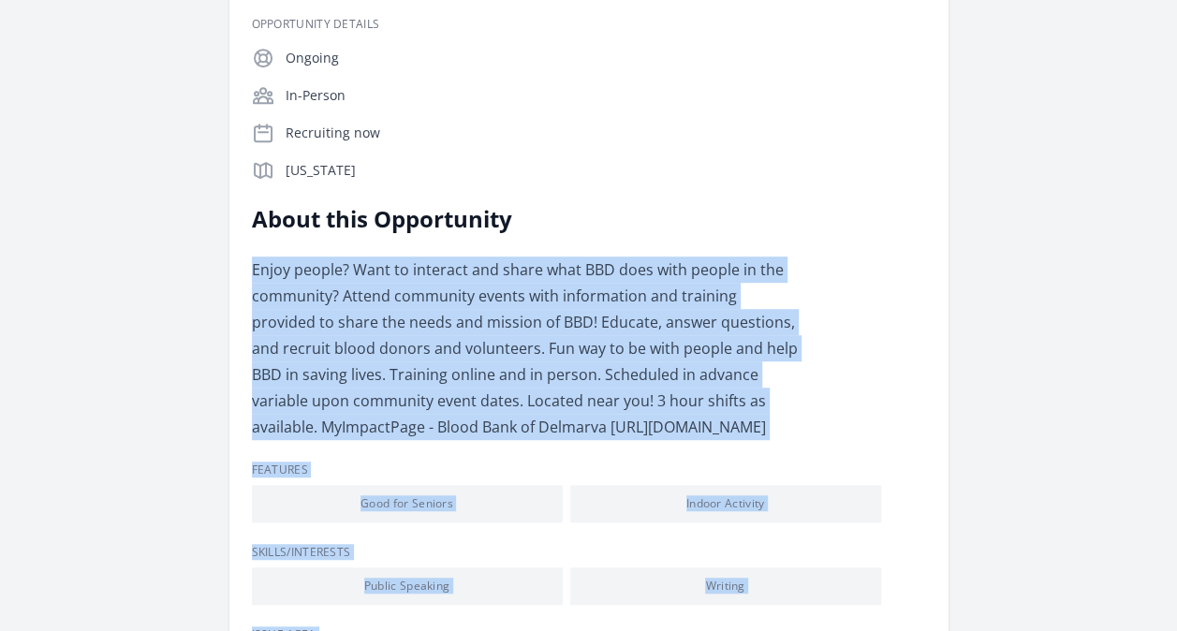
drag, startPoint x: 816, startPoint y: 679, endPoint x: 739, endPoint y: 426, distance: 264.4
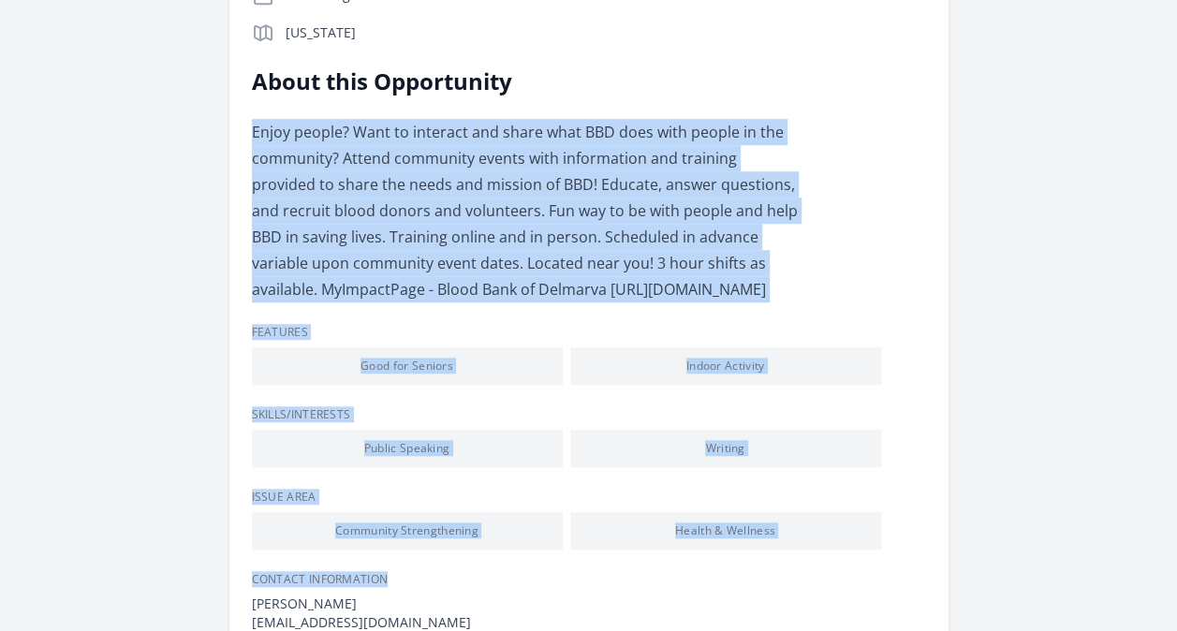
scroll to position [601, 0]
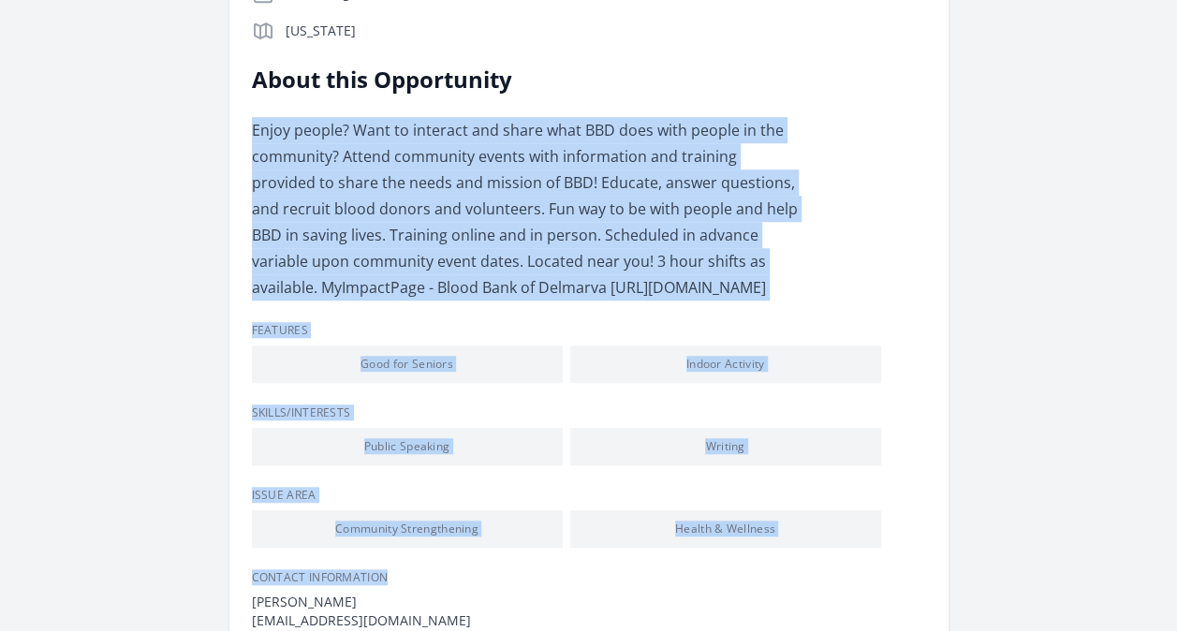
click at [829, 283] on div "Opportunity Details Ongoing In-Person Recruiting now [US_STATE]" at bounding box center [589, 522] width 674 height 1290
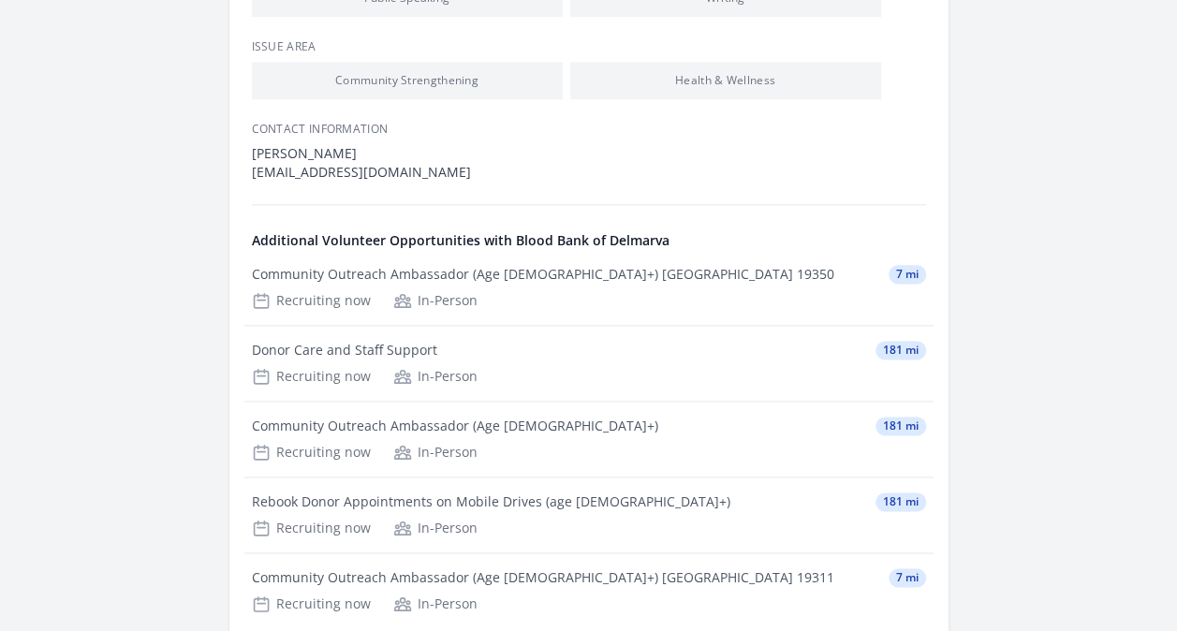
scroll to position [1050, 0]
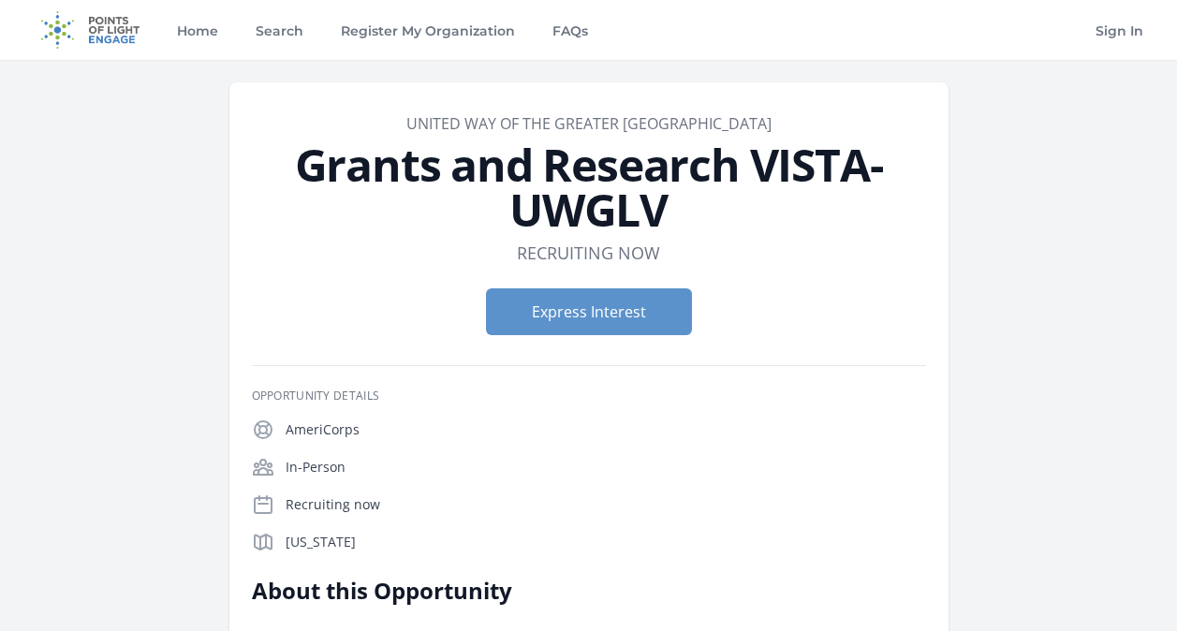
scroll to position [600, 0]
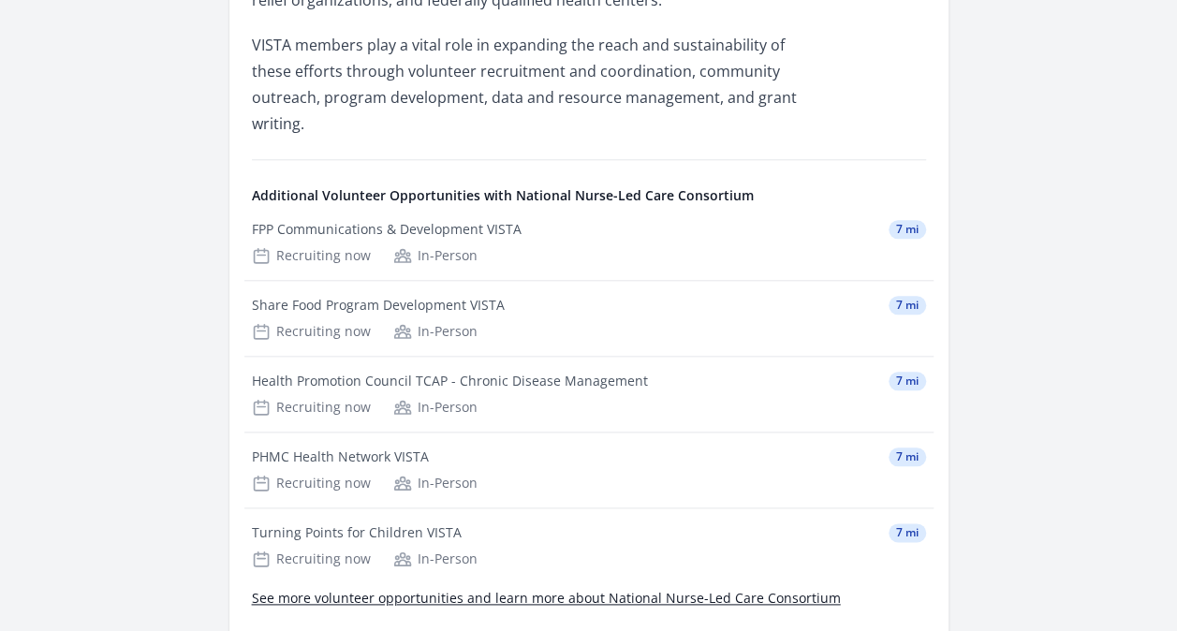
scroll to position [1003, 0]
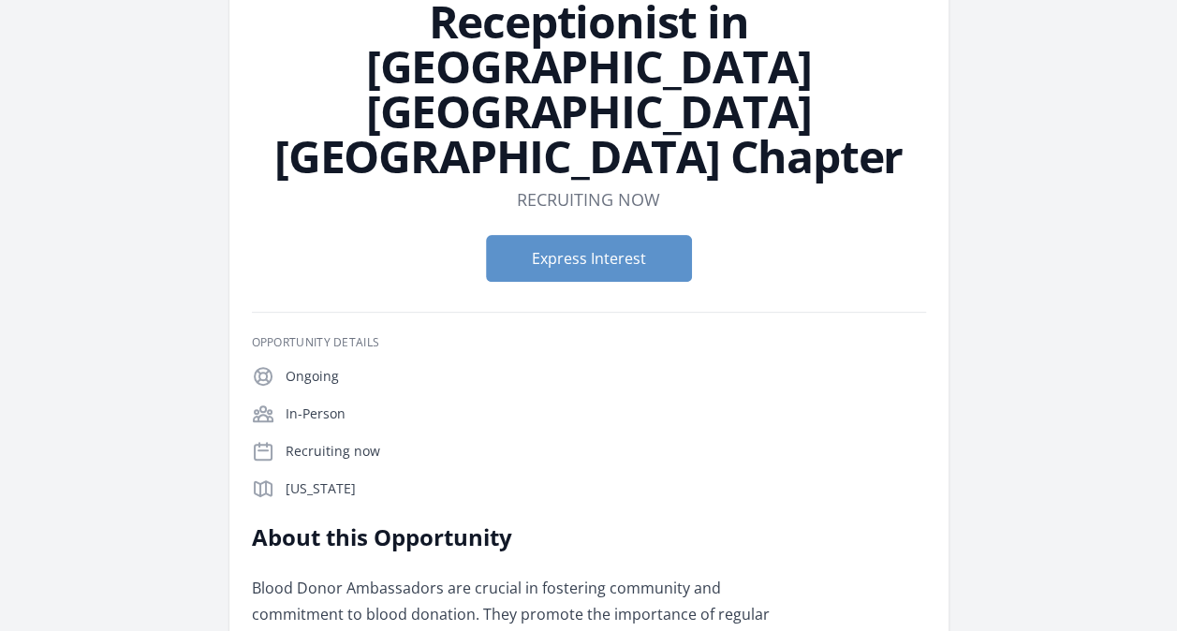
scroll to position [189, 0]
click at [652, 521] on div "About this Opportunity Blood Donor Ambassadors are crucial in fostering communi…" at bounding box center [526, 626] width 548 height 210
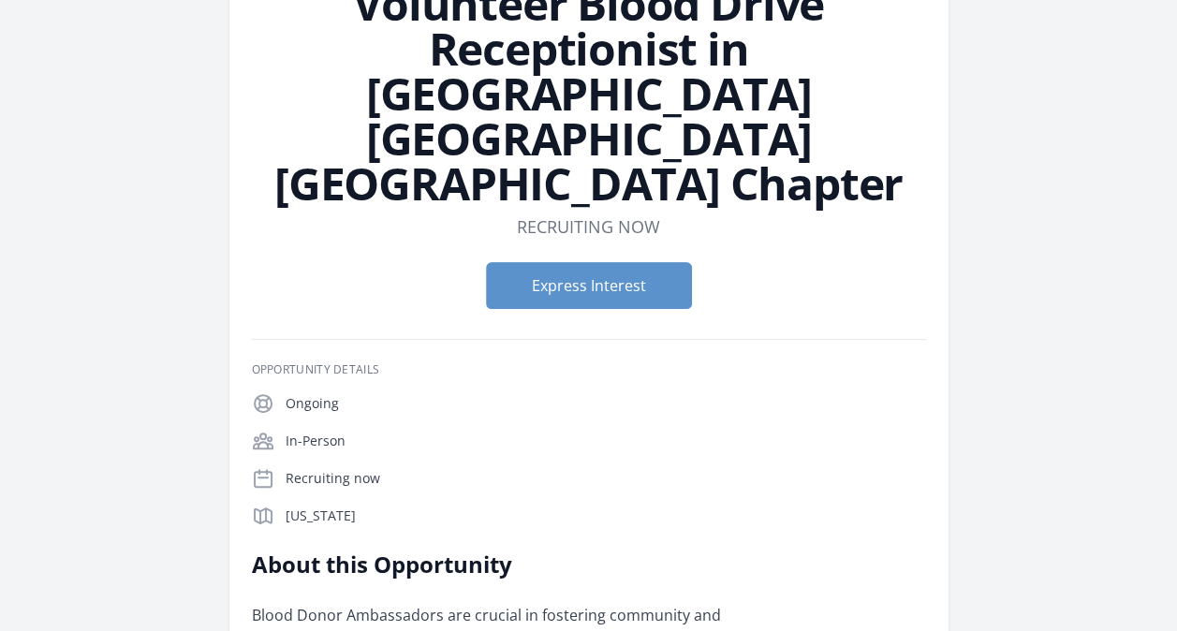
scroll to position [163, 0]
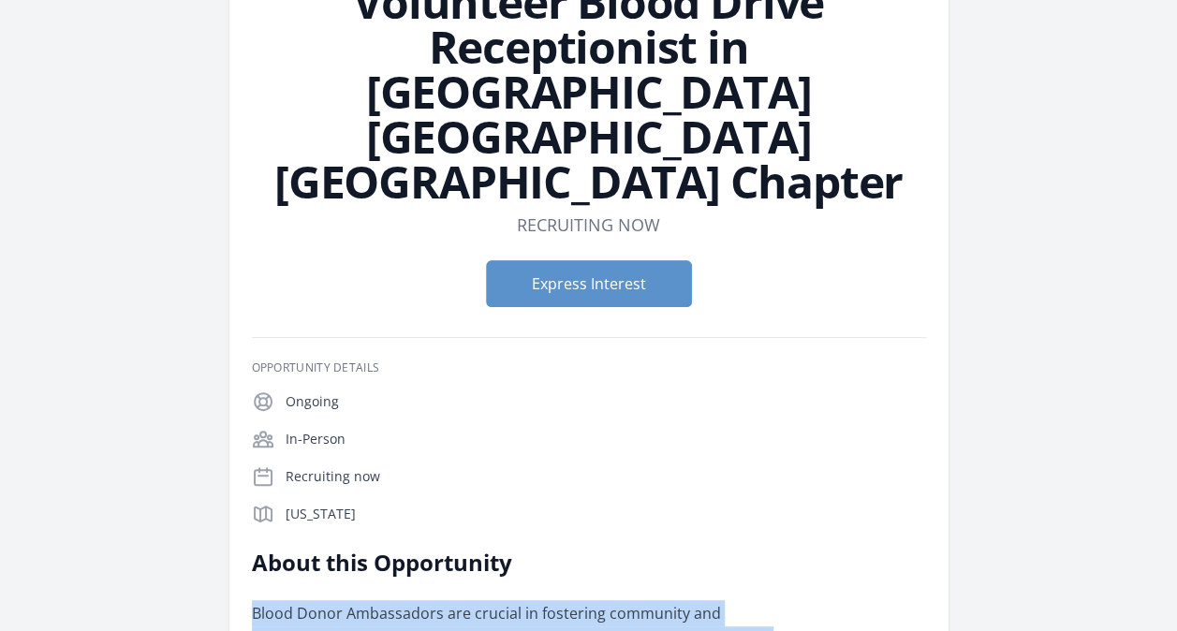
drag, startPoint x: 652, startPoint y: 520, endPoint x: 667, endPoint y: 594, distance: 75.6
drag, startPoint x: 667, startPoint y: 594, endPoint x: 642, endPoint y: 413, distance: 183.4
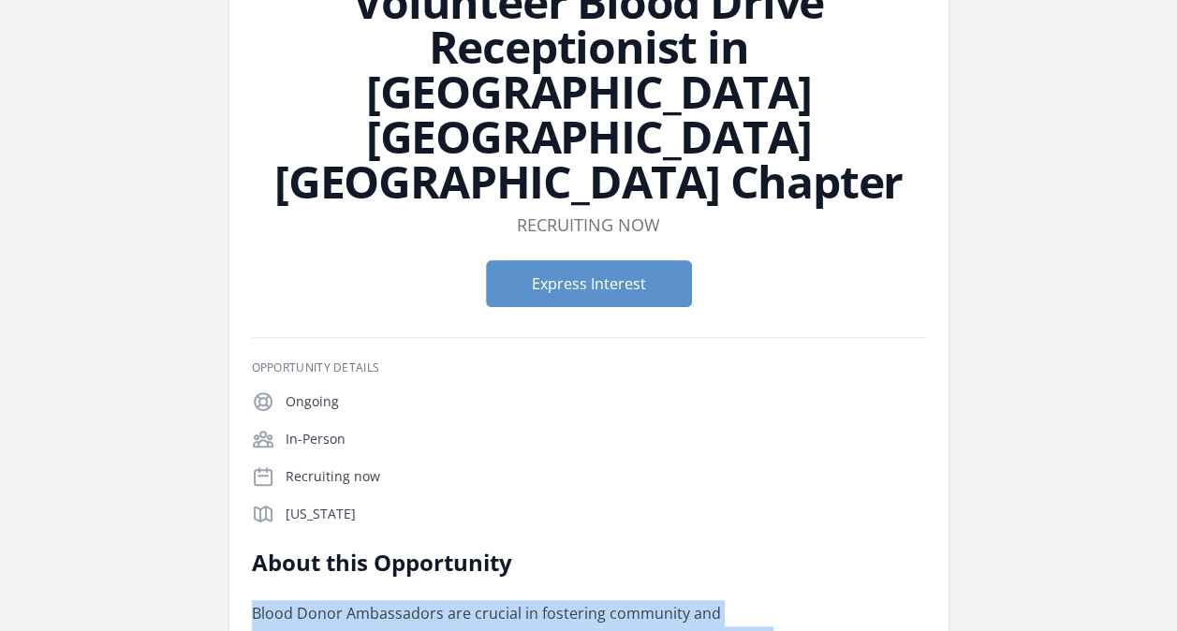
click at [642, 413] on div "Ongoing In-Person Recruiting now [US_STATE]" at bounding box center [589, 457] width 674 height 135
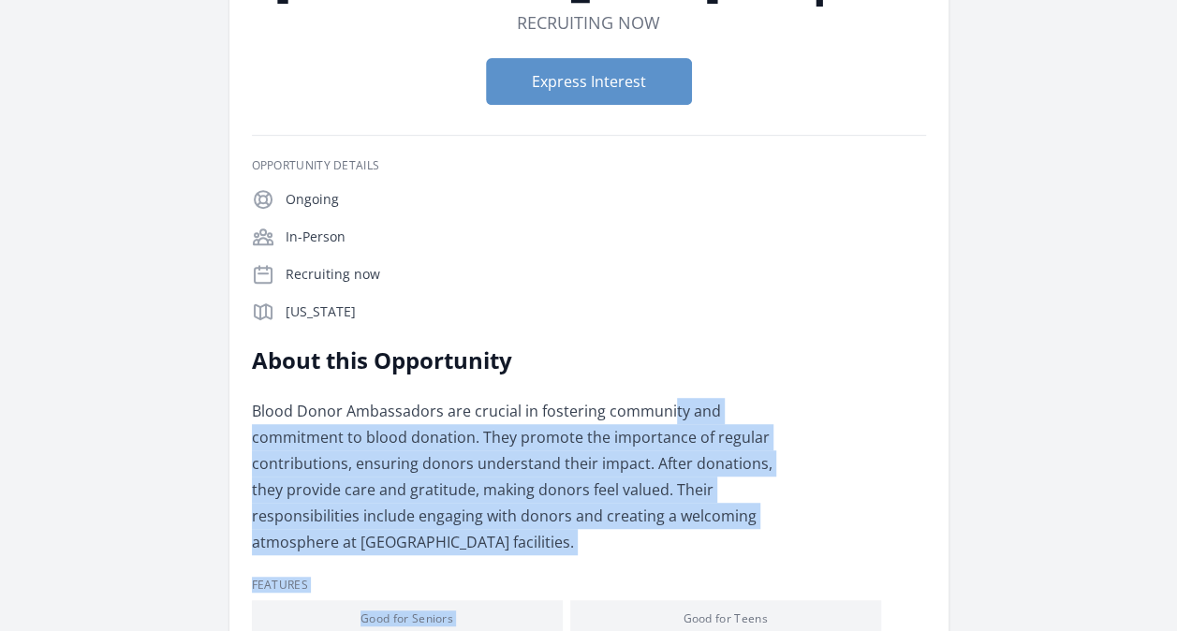
drag, startPoint x: 677, startPoint y: 548, endPoint x: 662, endPoint y: 245, distance: 302.7
click at [662, 245] on div "Ongoing In-Person Recruiting now [US_STATE]" at bounding box center [589, 255] width 674 height 135
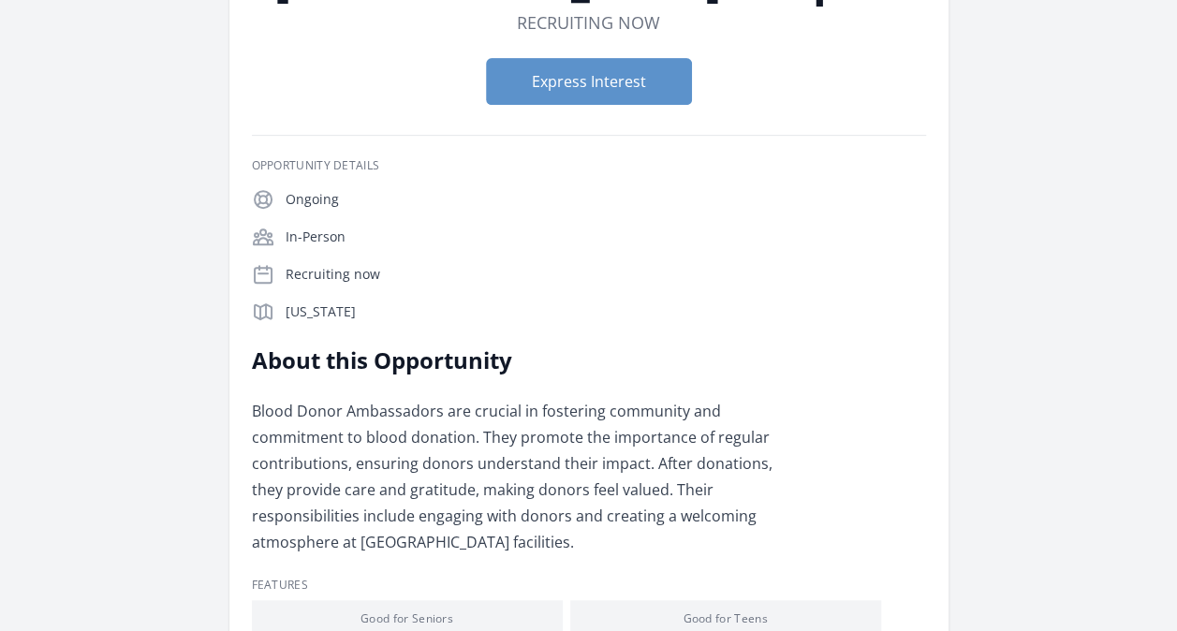
drag, startPoint x: 662, startPoint y: 245, endPoint x: 840, endPoint y: 562, distance: 363.0
click at [840, 600] on li "Good for Teens" at bounding box center [725, 618] width 311 height 37
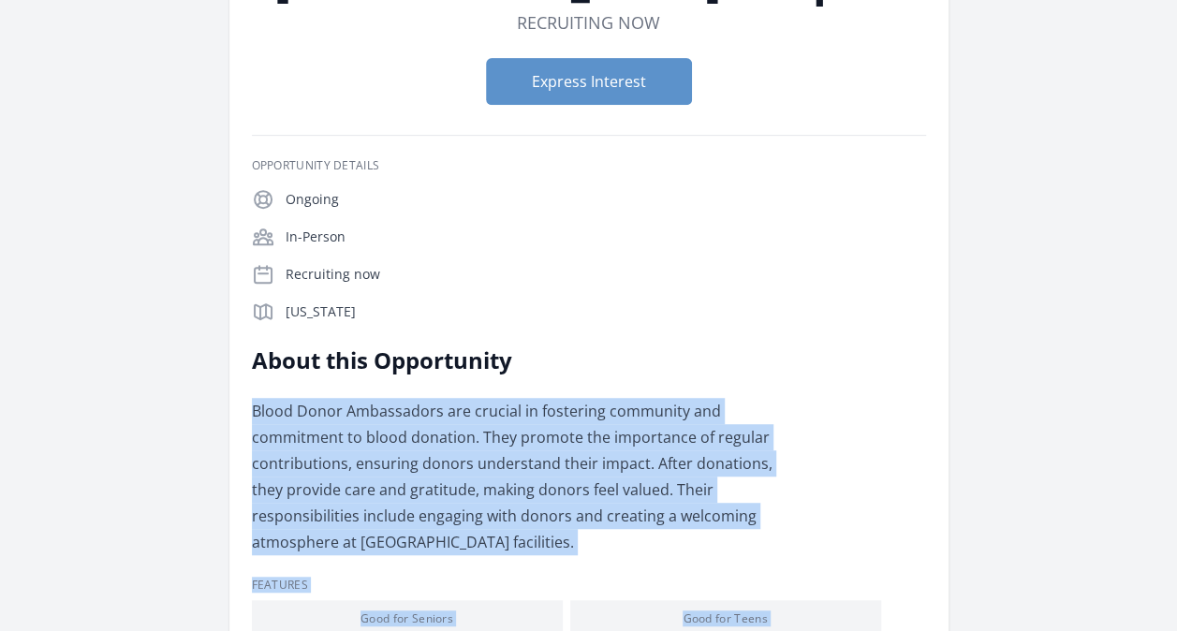
drag, startPoint x: 840, startPoint y: 562, endPoint x: 771, endPoint y: 305, distance: 265.5
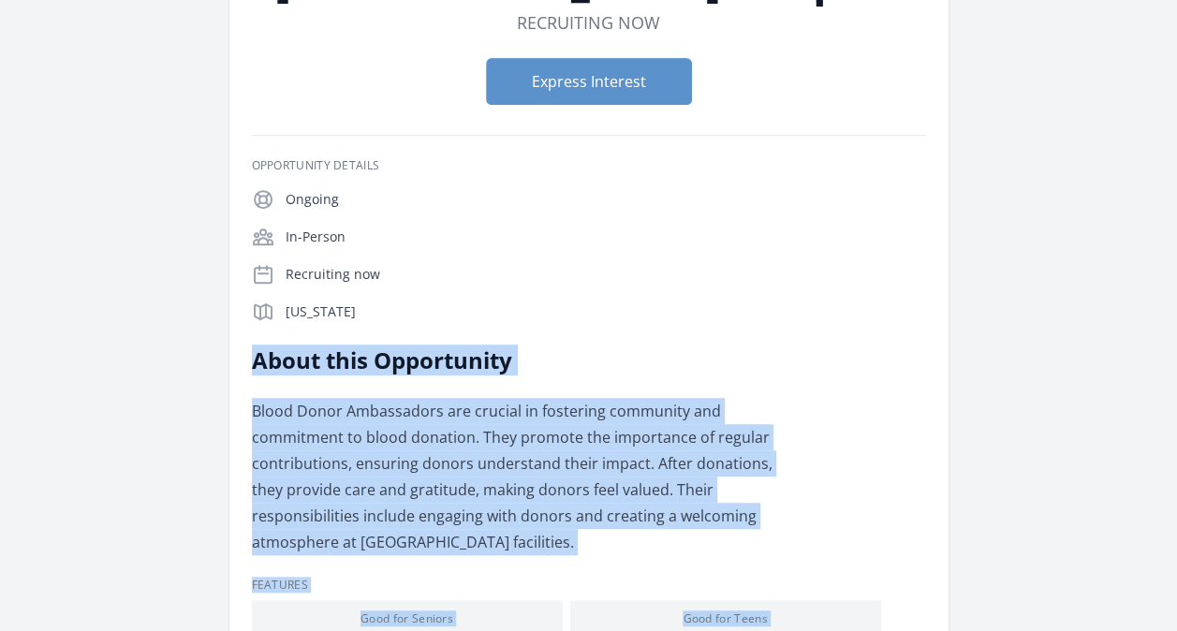
click at [771, 345] on h2 "About this Opportunity" at bounding box center [526, 360] width 548 height 30
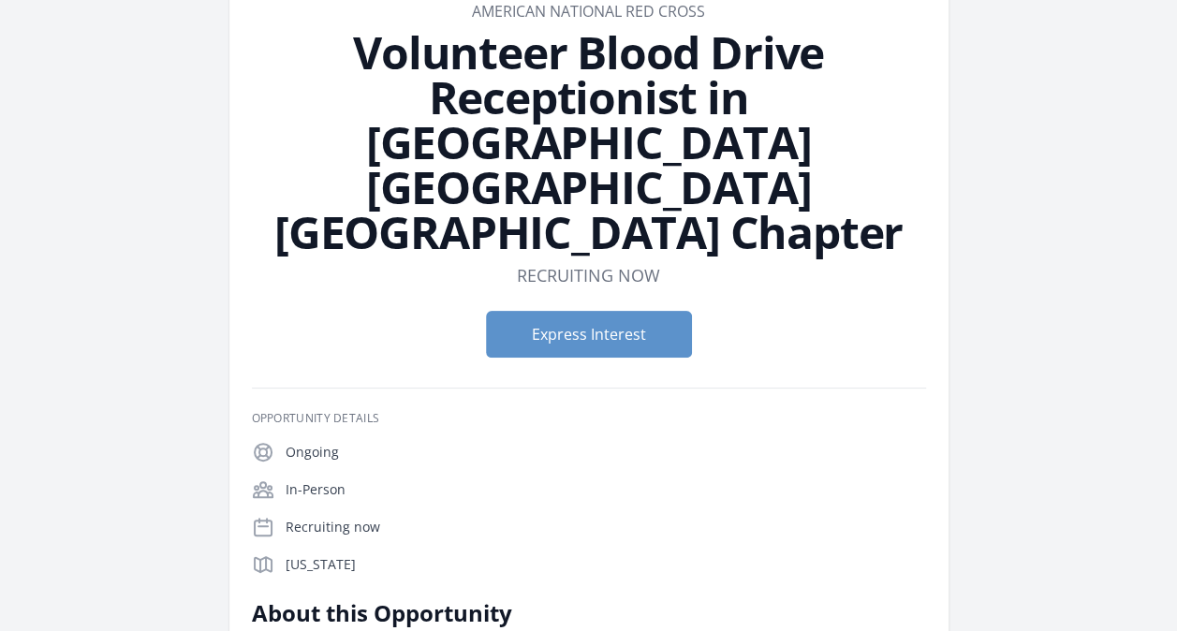
scroll to position [0, 0]
